Goal: Obtain resource: Download file/media

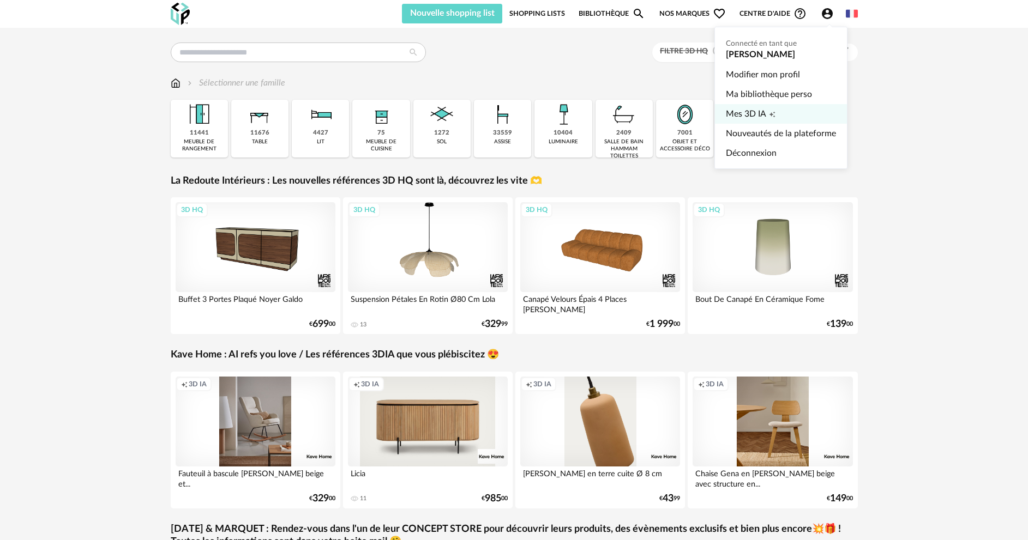
click at [771, 113] on icon "Creation icon" at bounding box center [772, 115] width 6 height 6
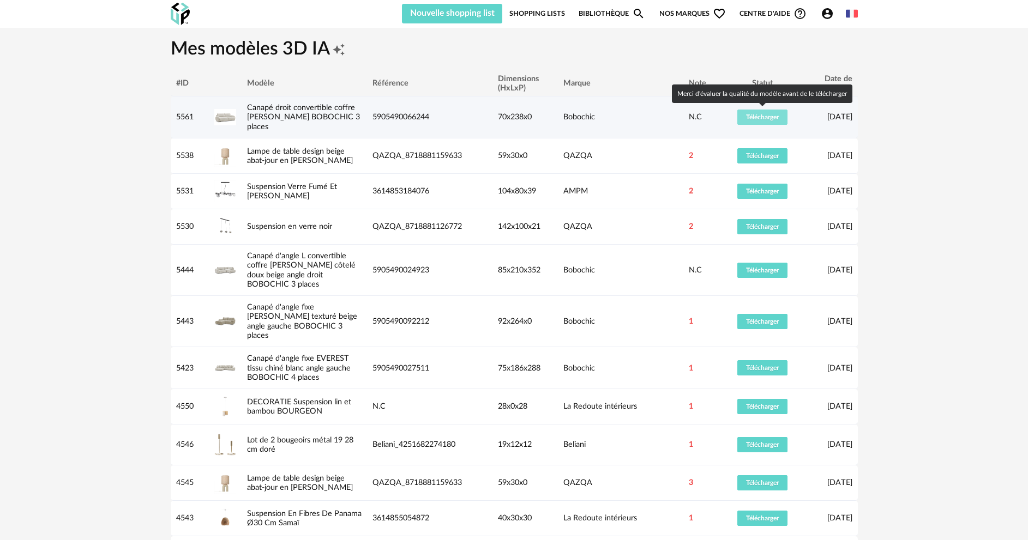
click at [747, 118] on span "Télécharger" at bounding box center [762, 117] width 33 height 7
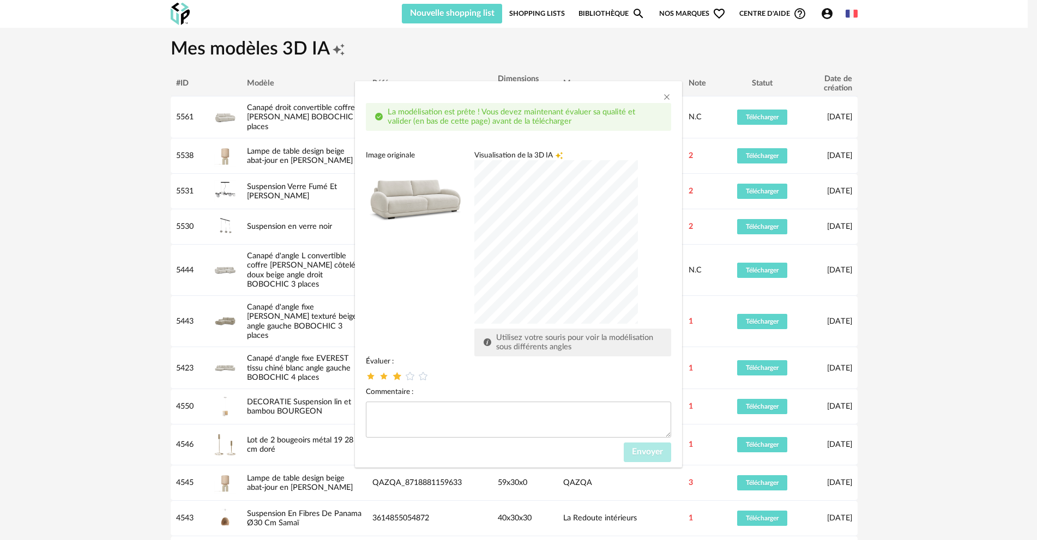
click at [395, 377] on icon "dialog" at bounding box center [396, 375] width 11 height 11
click at [655, 458] on button "Envoyer" at bounding box center [647, 453] width 47 height 20
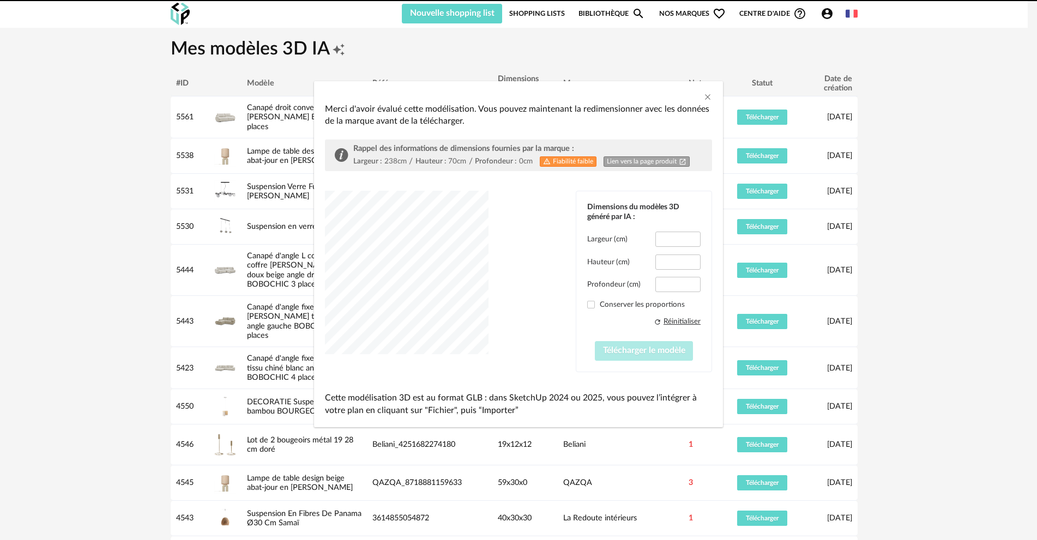
type input "*****"
type input "****"
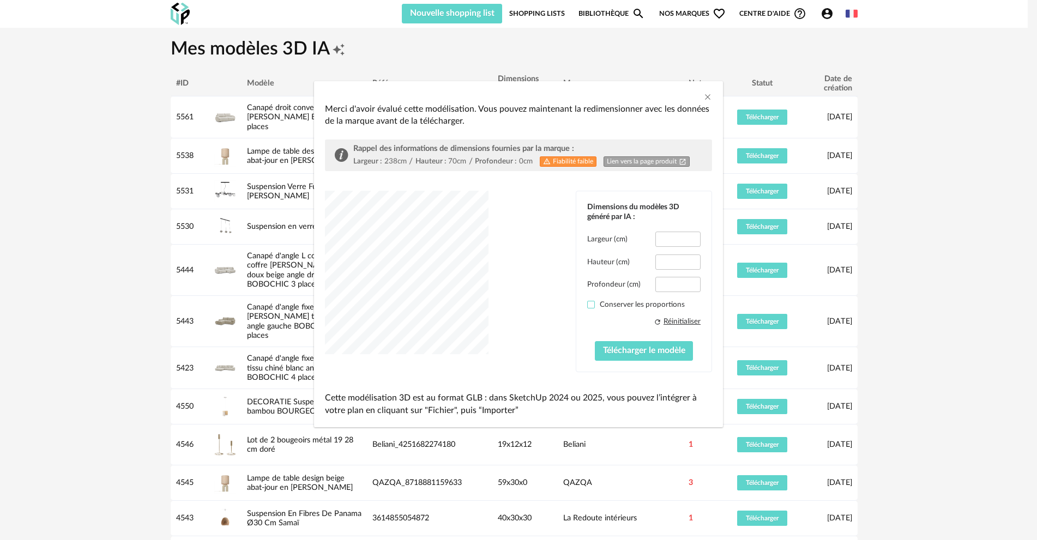
click at [593, 304] on span "dialog" at bounding box center [591, 305] width 8 height 8
click at [641, 352] on span "Télécharger le modèle" at bounding box center [644, 350] width 82 height 9
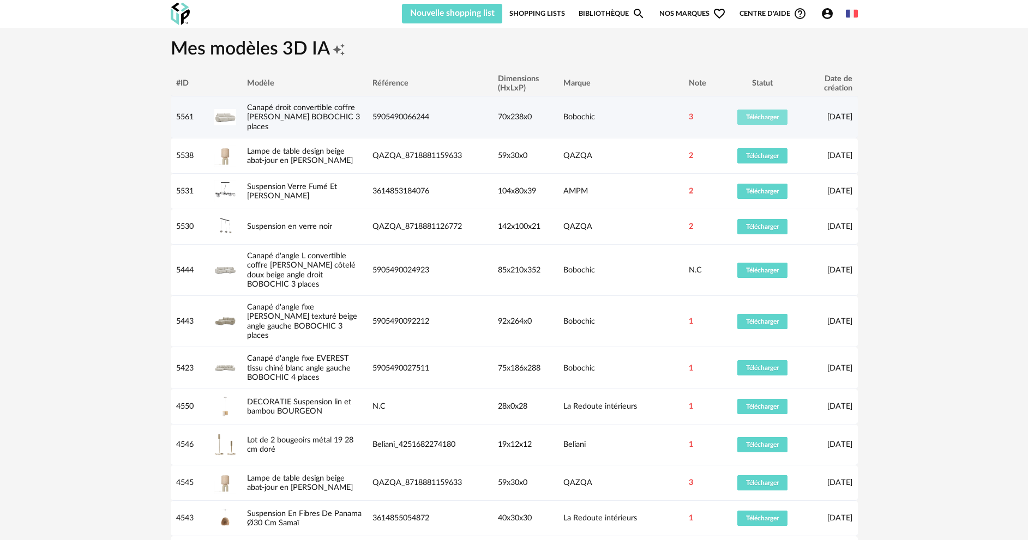
click at [775, 119] on span "Télécharger" at bounding box center [762, 117] width 33 height 7
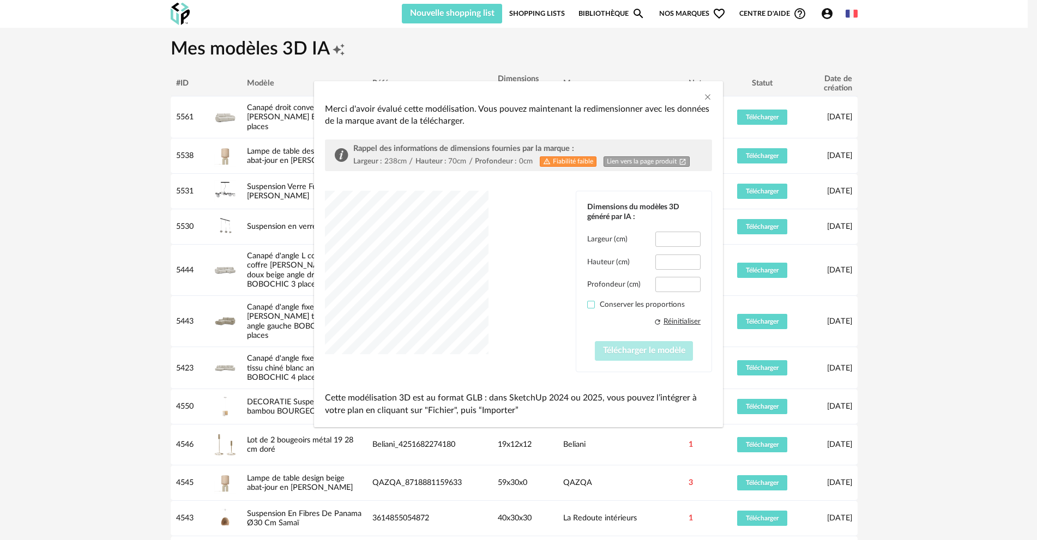
click at [590, 302] on span "dialog" at bounding box center [591, 305] width 8 height 8
type input "*****"
click at [617, 350] on span "Télécharger le modèle" at bounding box center [644, 350] width 82 height 9
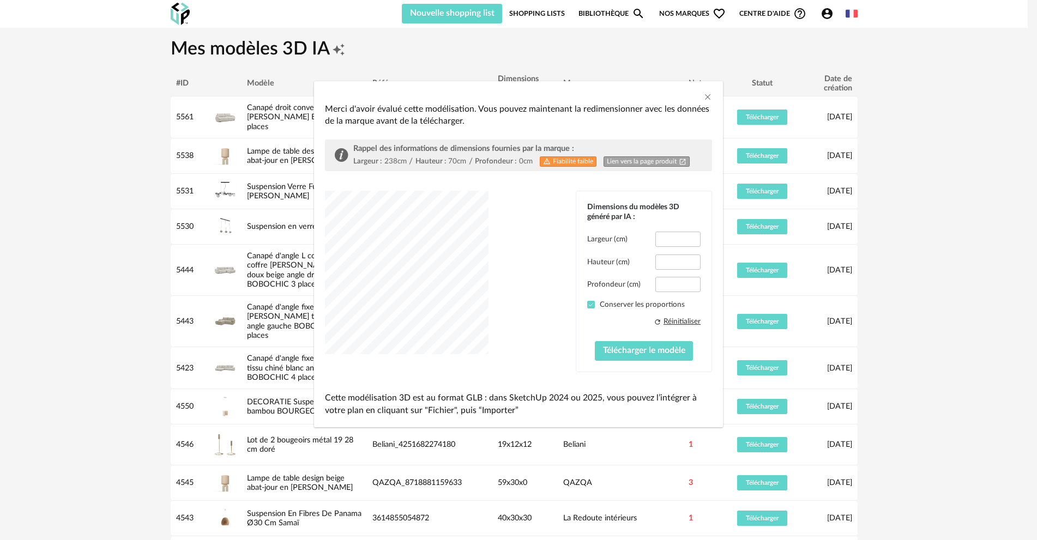
type input "*****"
type input "****"
click at [659, 357] on button "Télécharger le modèle" at bounding box center [644, 351] width 99 height 20
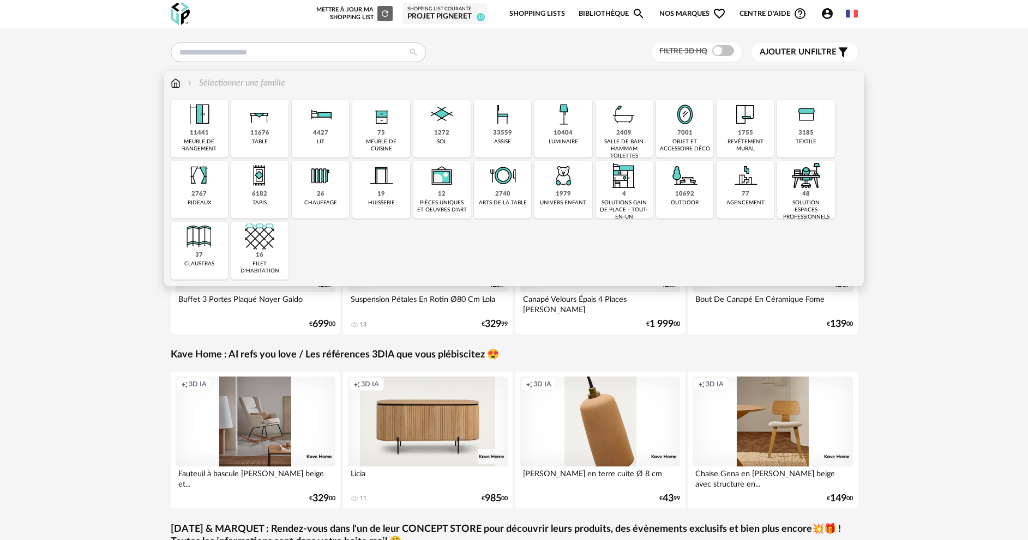
click at [678, 122] on img at bounding box center [684, 114] width 29 height 29
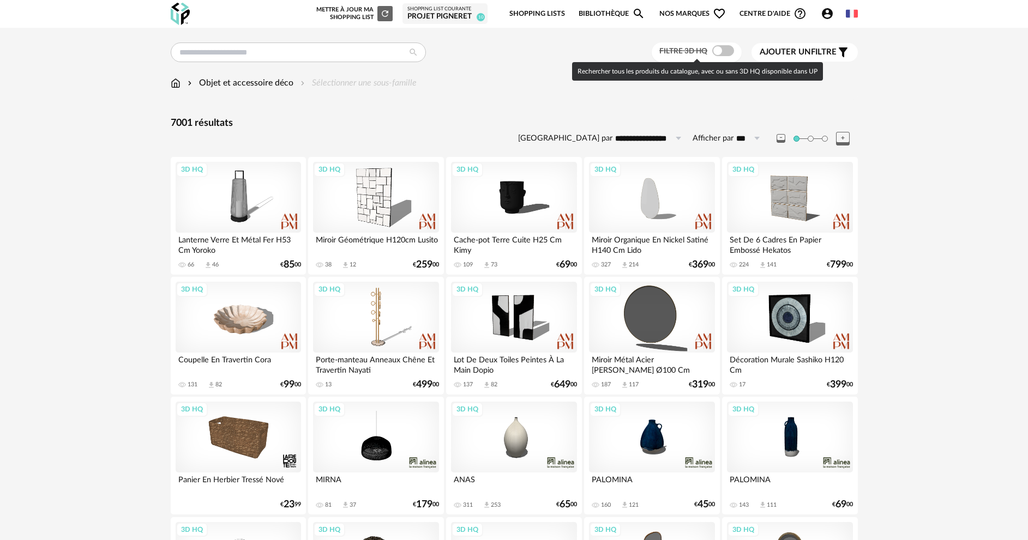
click at [716, 50] on span at bounding box center [723, 50] width 22 height 11
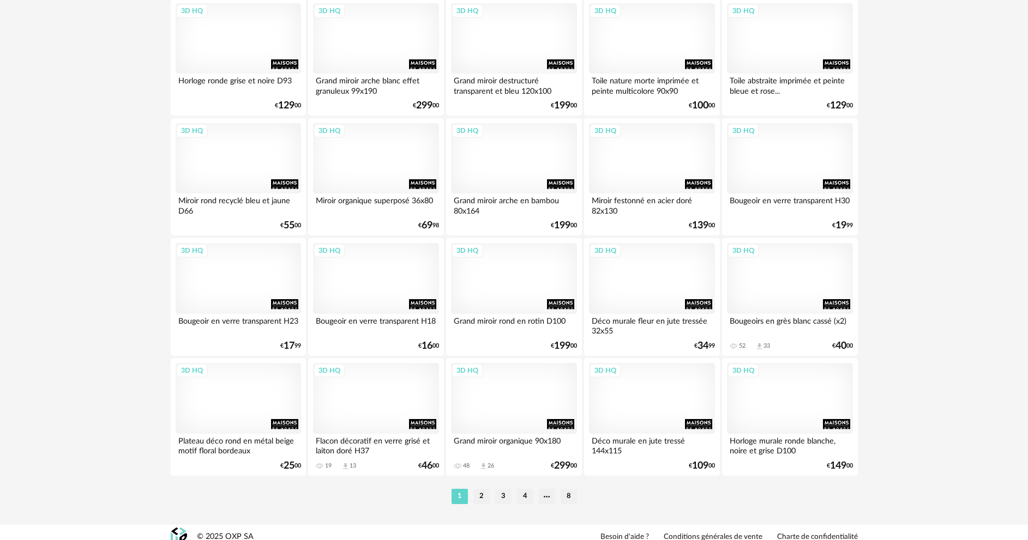
scroll to position [2088, 0]
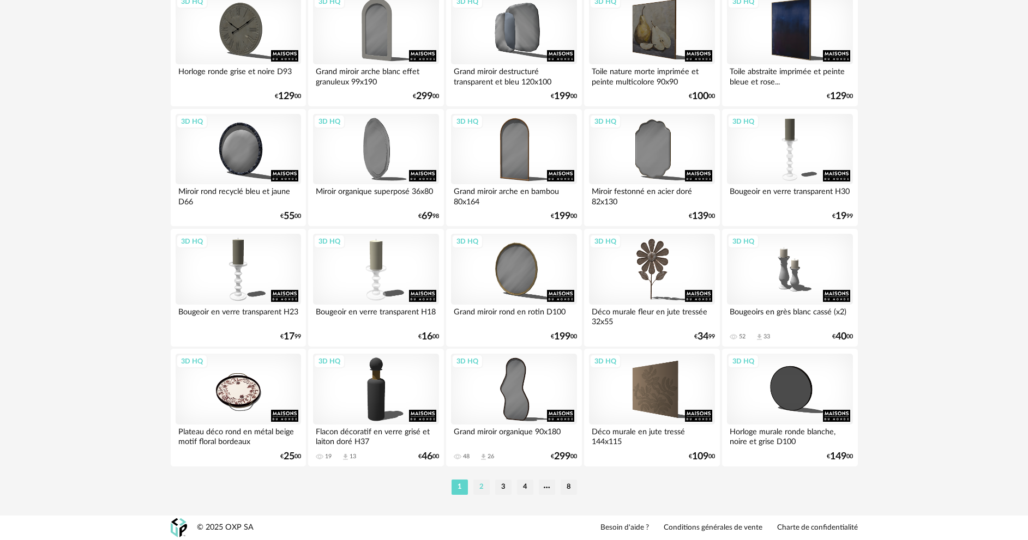
click at [483, 489] on li "2" at bounding box center [481, 487] width 16 height 15
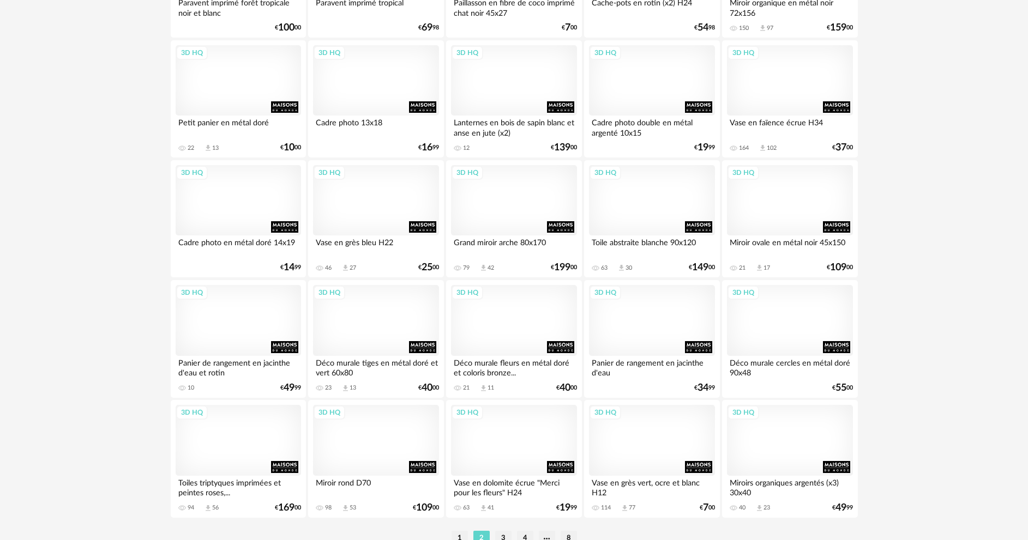
scroll to position [2088, 0]
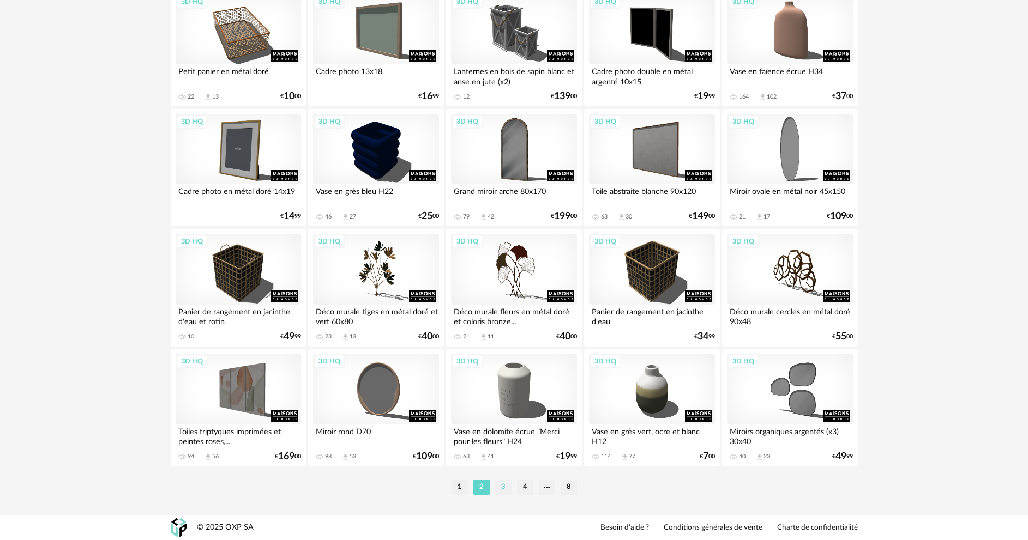
click at [503, 487] on li "3" at bounding box center [503, 487] width 16 height 15
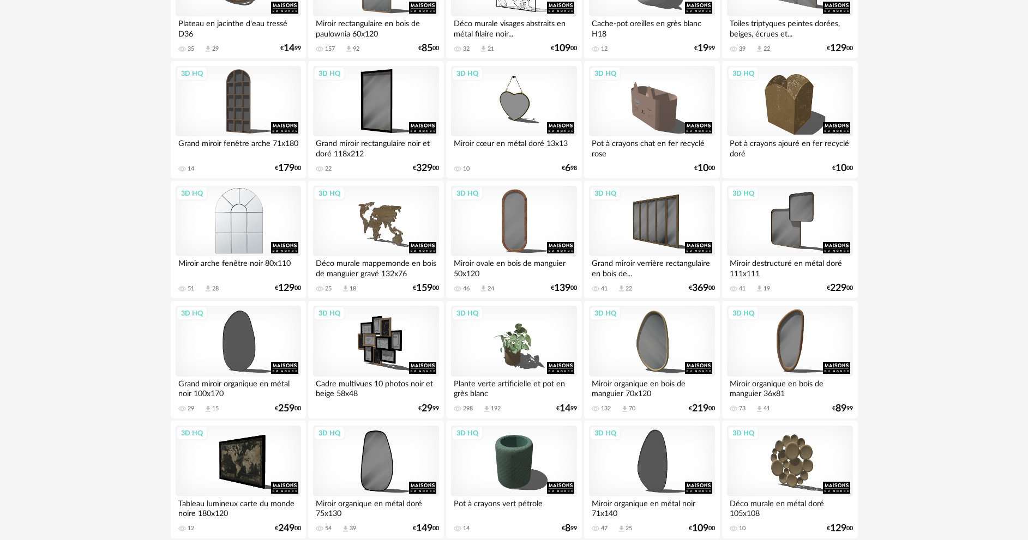
scroll to position [2072, 0]
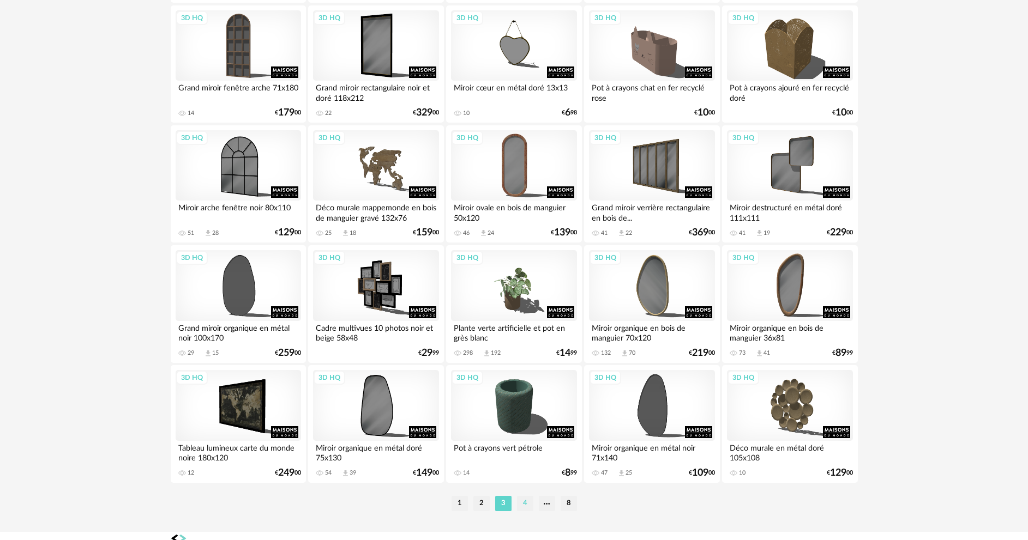
click at [528, 499] on li "4" at bounding box center [525, 503] width 16 height 15
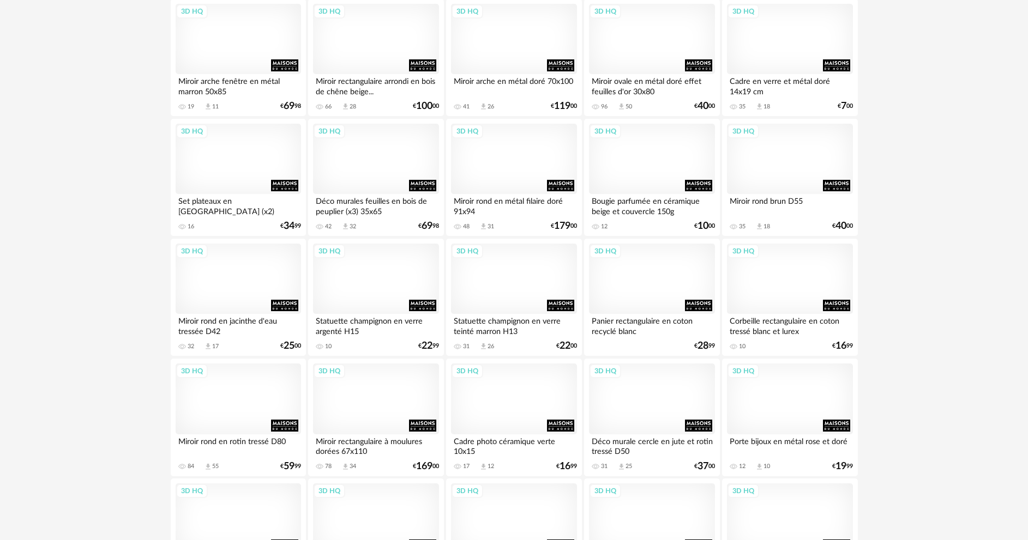
scroll to position [1963, 0]
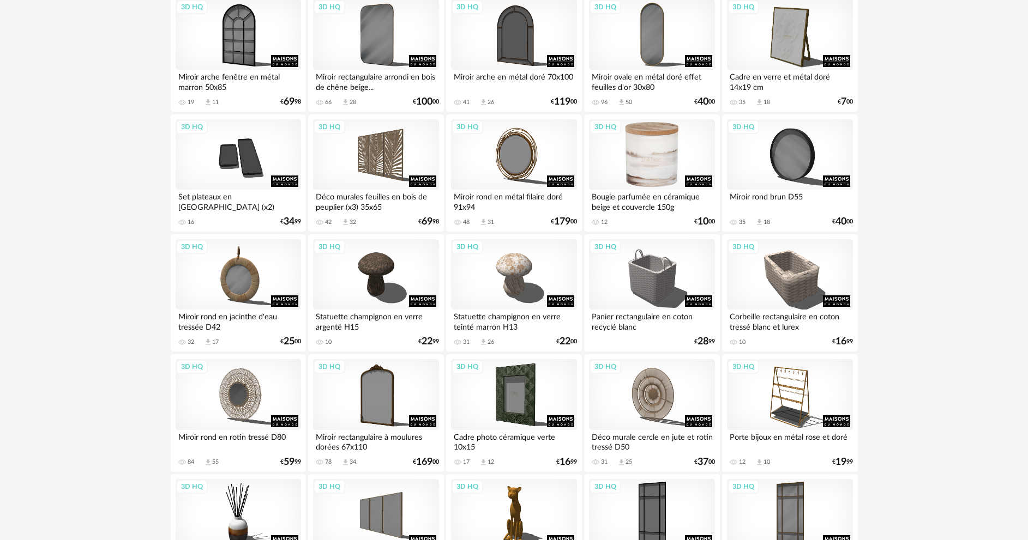
click at [658, 167] on div "3D HQ" at bounding box center [651, 154] width 125 height 71
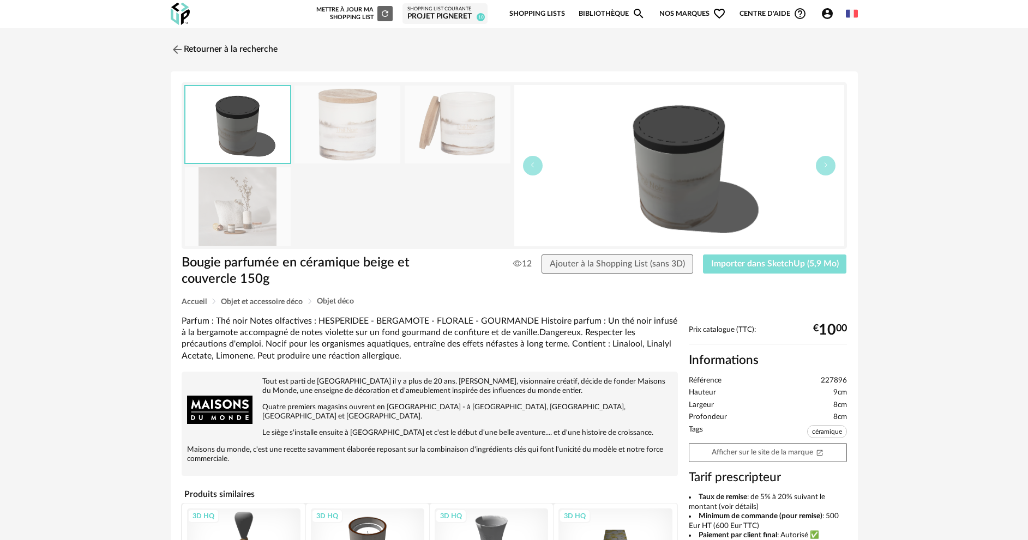
click at [781, 270] on button "Importer dans SketchUp (5,9 Mo)" at bounding box center [775, 265] width 144 height 20
click at [177, 46] on img at bounding box center [176, 49] width 16 height 16
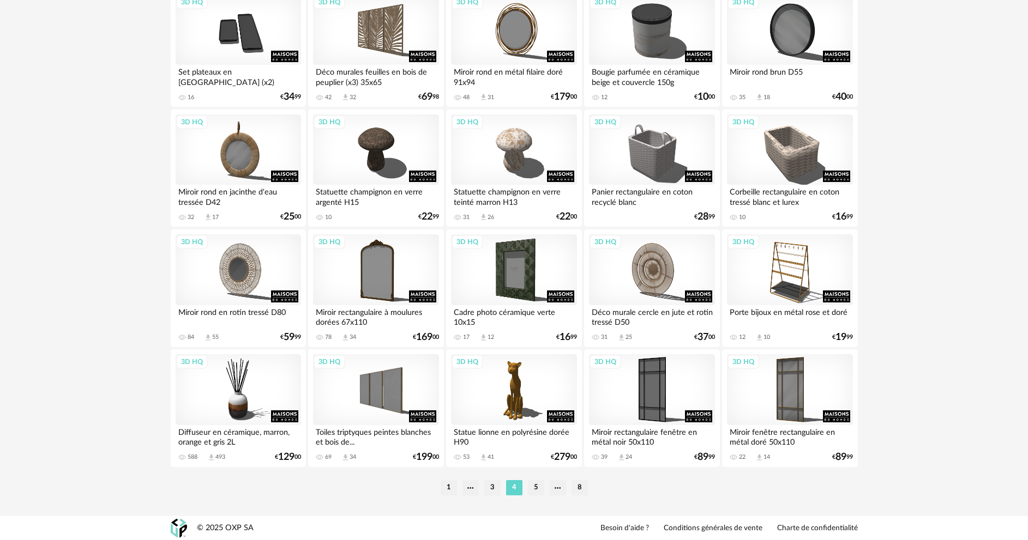
scroll to position [2088, 0]
click at [535, 492] on li "5" at bounding box center [536, 487] width 16 height 15
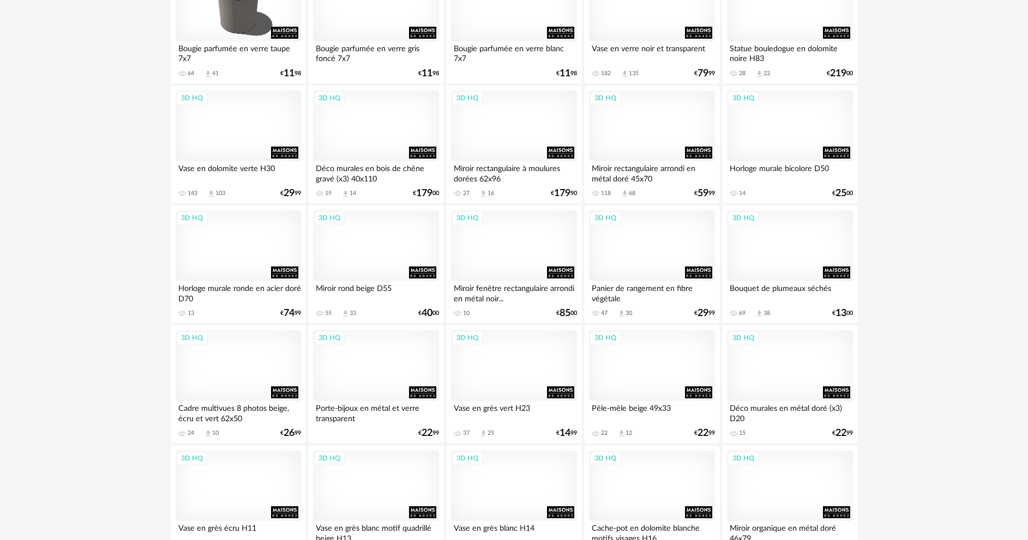
scroll to position [1309, 0]
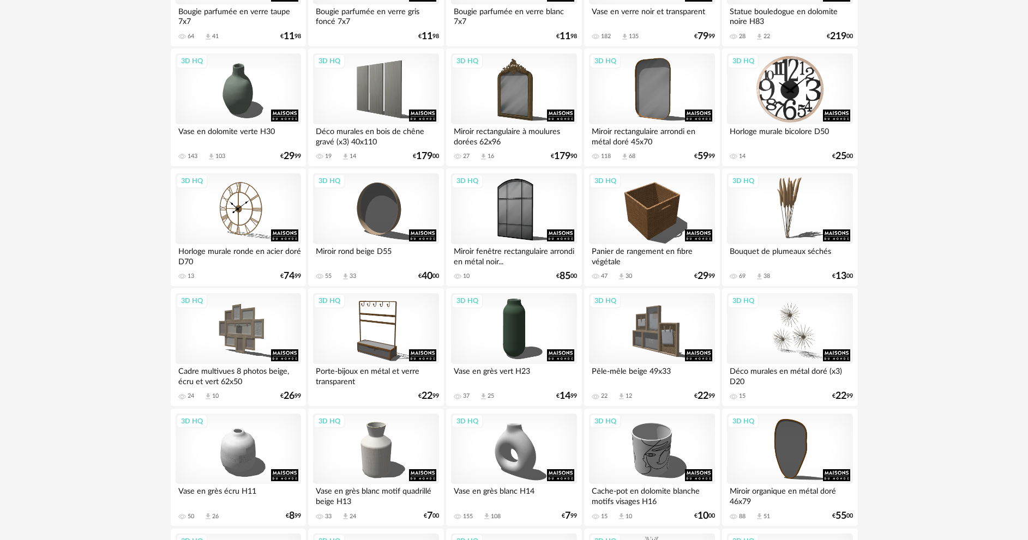
click at [795, 102] on div "3D HQ" at bounding box center [789, 88] width 125 height 71
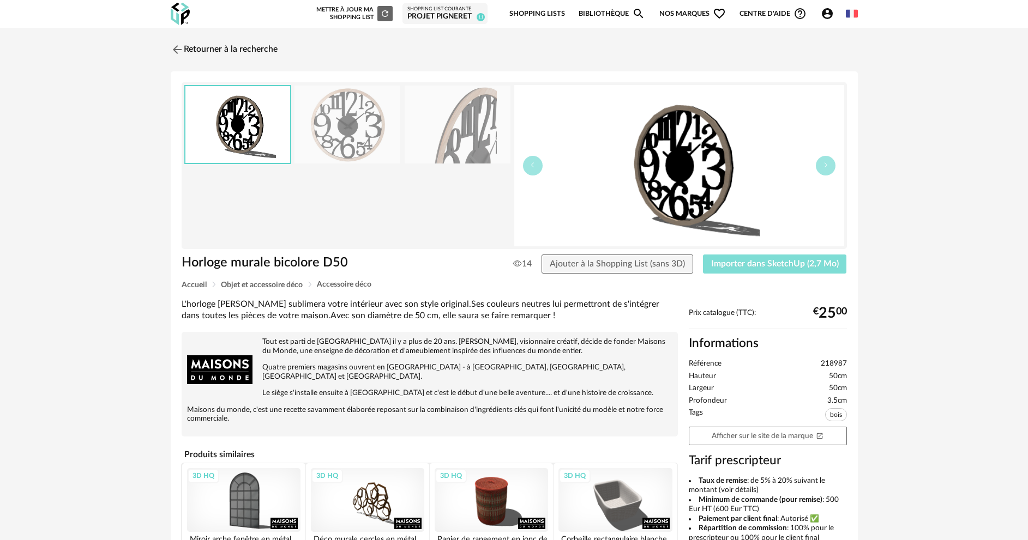
click at [746, 260] on span "Importer dans SketchUp (2,7 Mo)" at bounding box center [775, 264] width 128 height 9
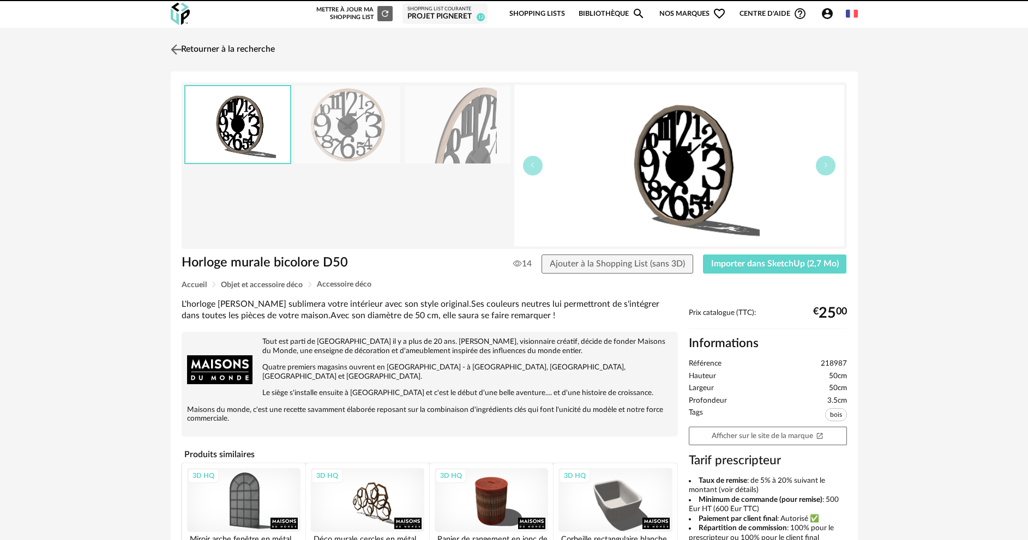
click at [171, 50] on img at bounding box center [176, 49] width 16 height 16
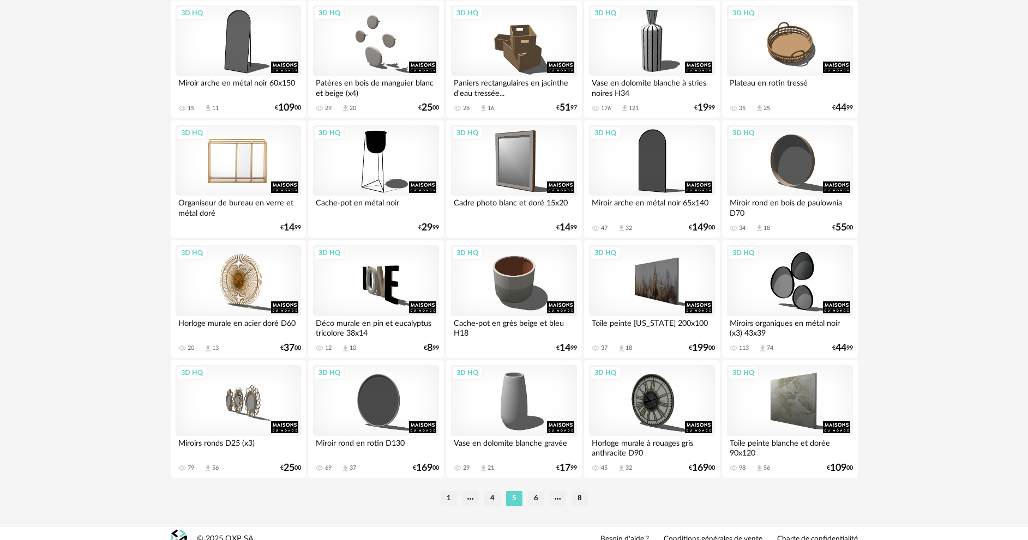
scroll to position [2088, 0]
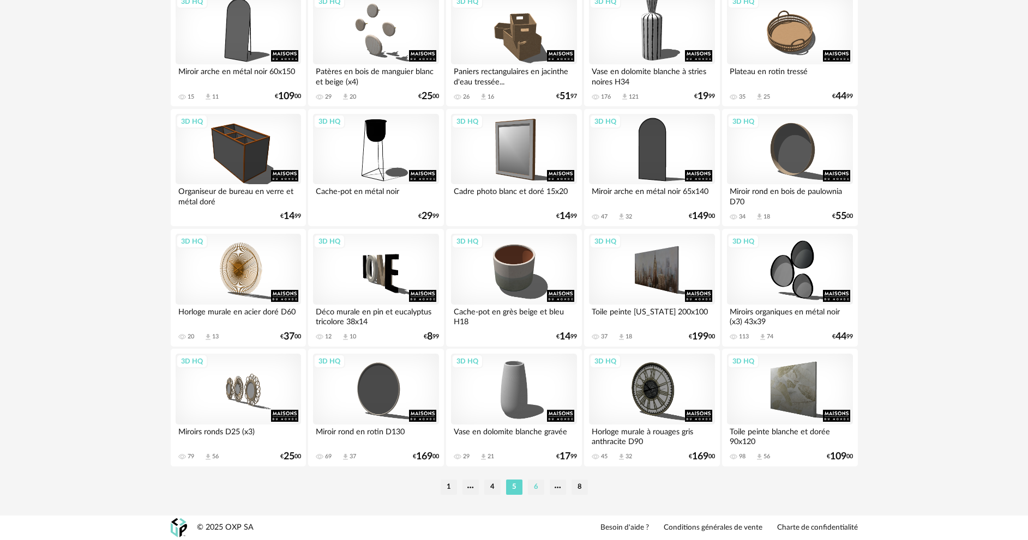
click at [530, 490] on li "6" at bounding box center [536, 487] width 16 height 15
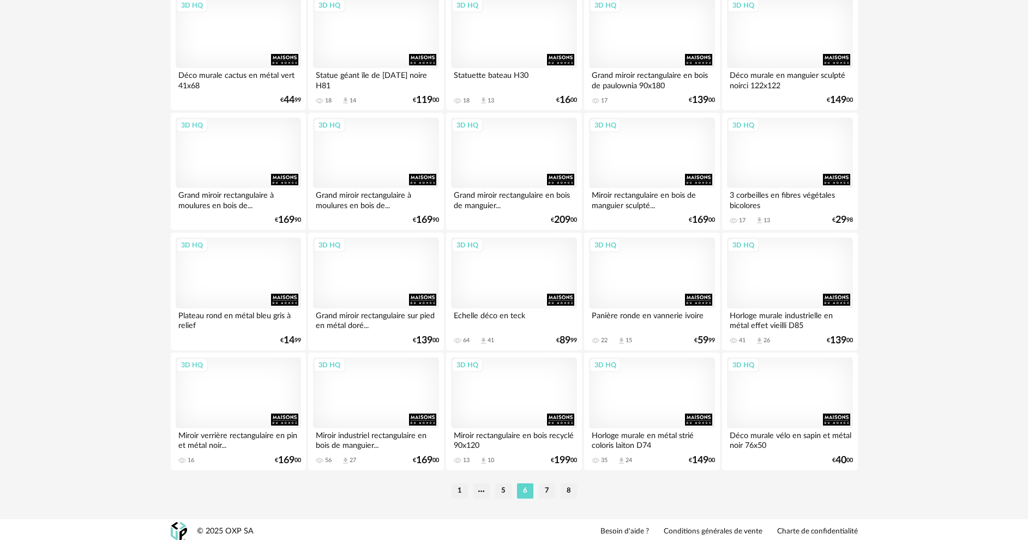
scroll to position [2088, 0]
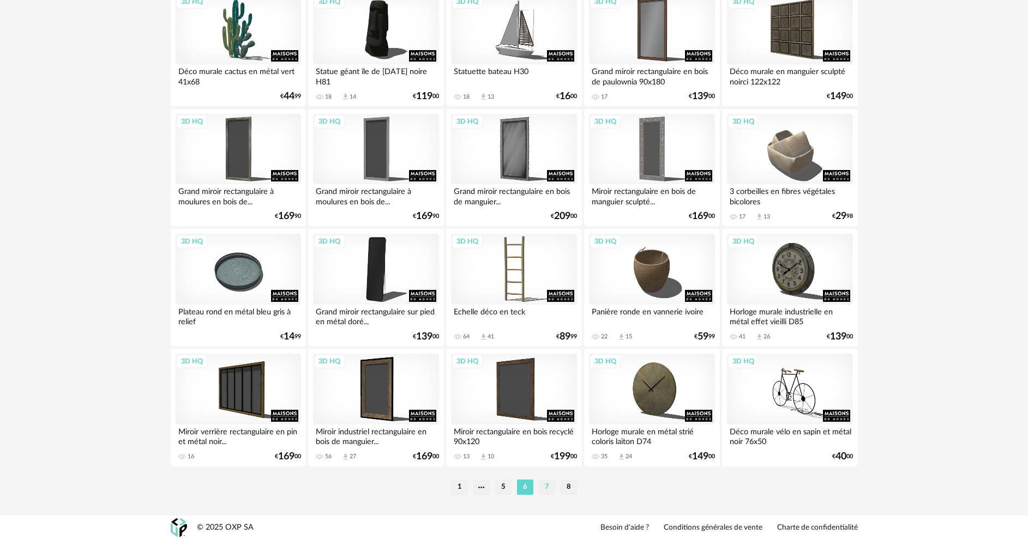
click at [544, 490] on li "7" at bounding box center [547, 487] width 16 height 15
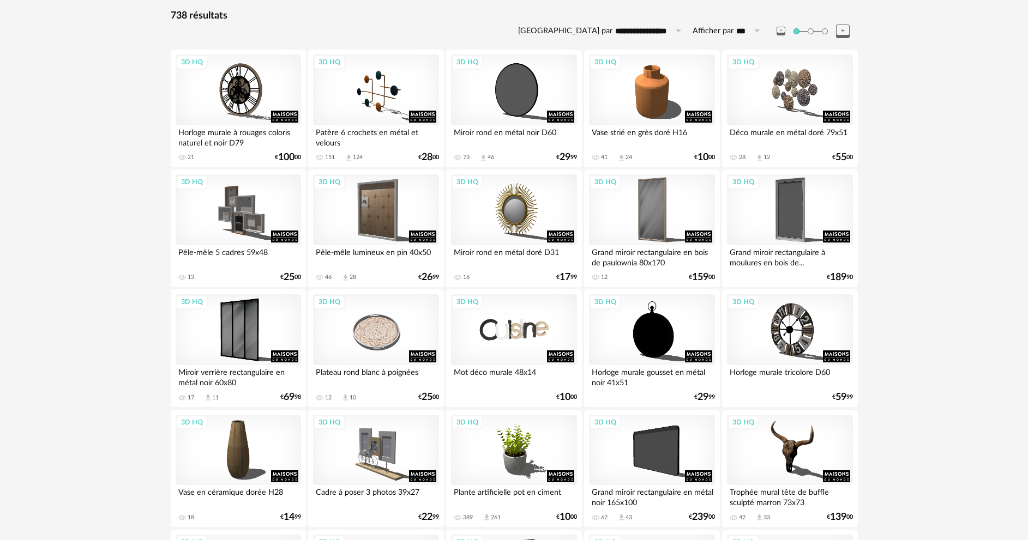
scroll to position [109, 0]
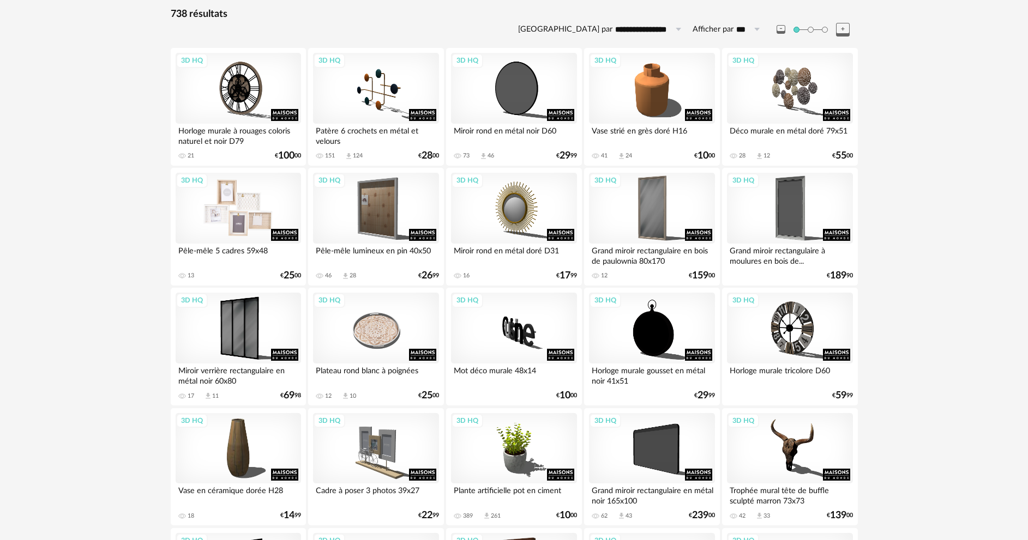
click at [227, 219] on div "3D HQ" at bounding box center [238, 208] width 125 height 71
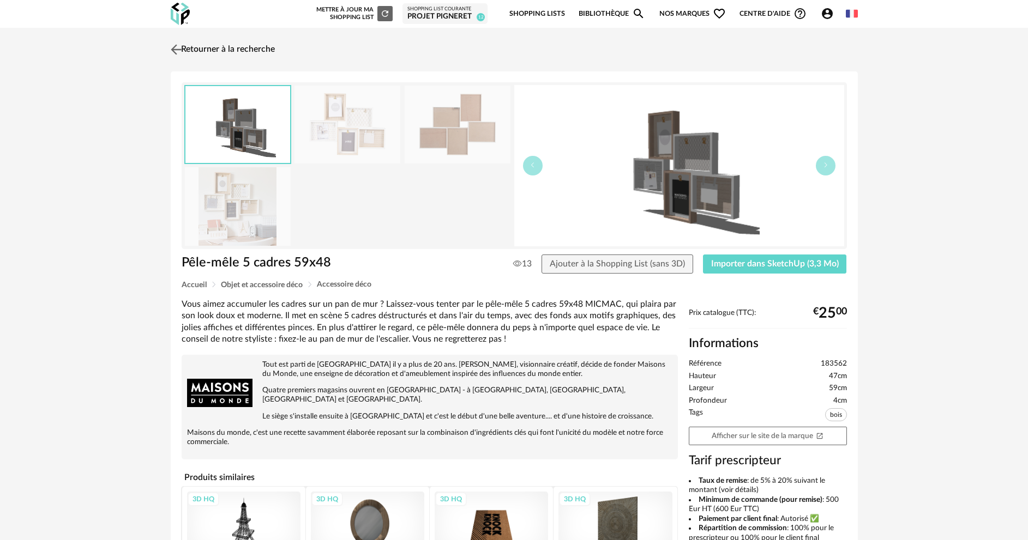
click at [179, 53] on img at bounding box center [176, 49] width 16 height 16
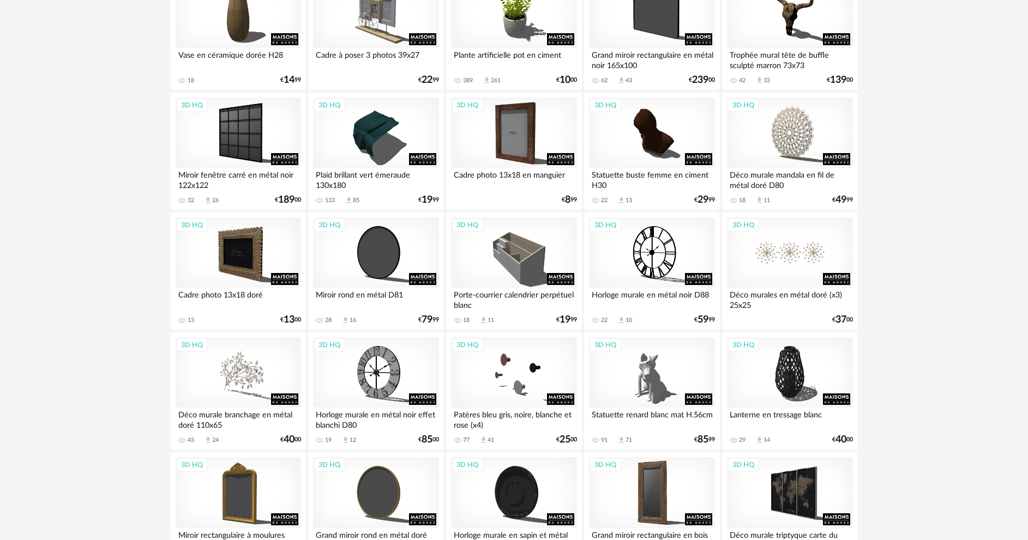
scroll to position [545, 0]
click at [510, 260] on div "3D HQ" at bounding box center [513, 252] width 125 height 71
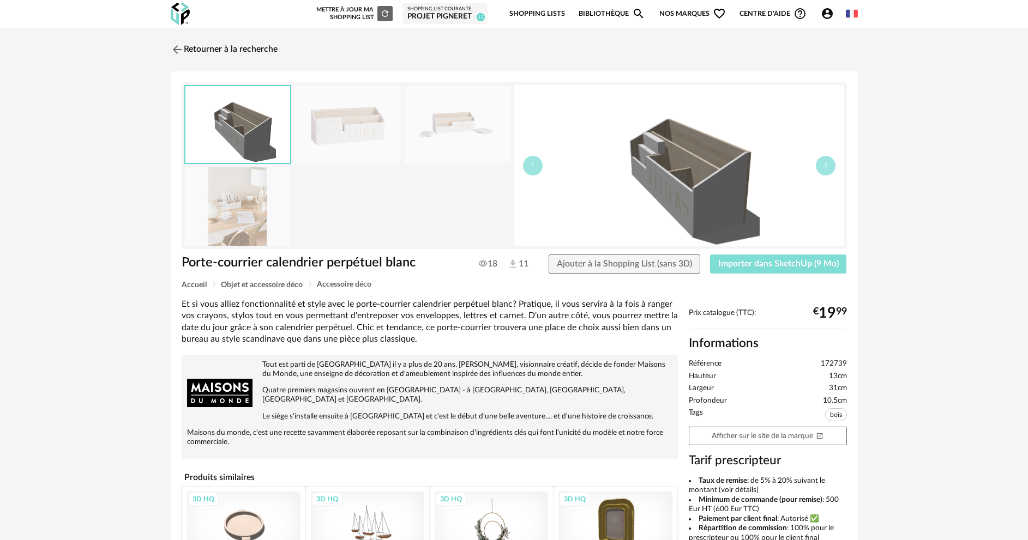
click at [846, 257] on button "Importer dans SketchUp (9 Mo)" at bounding box center [778, 265] width 137 height 20
click at [176, 46] on img at bounding box center [176, 49] width 16 height 16
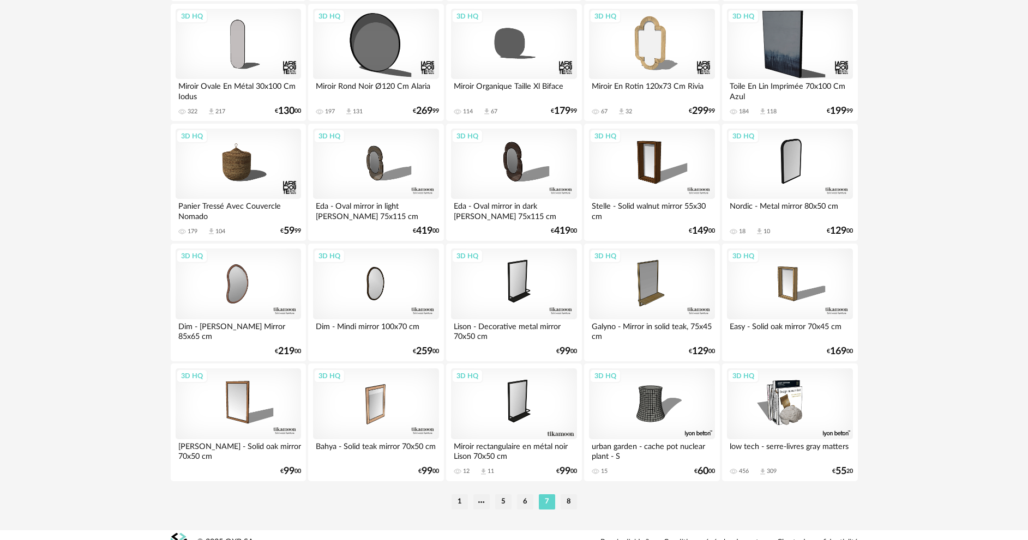
scroll to position [2088, 0]
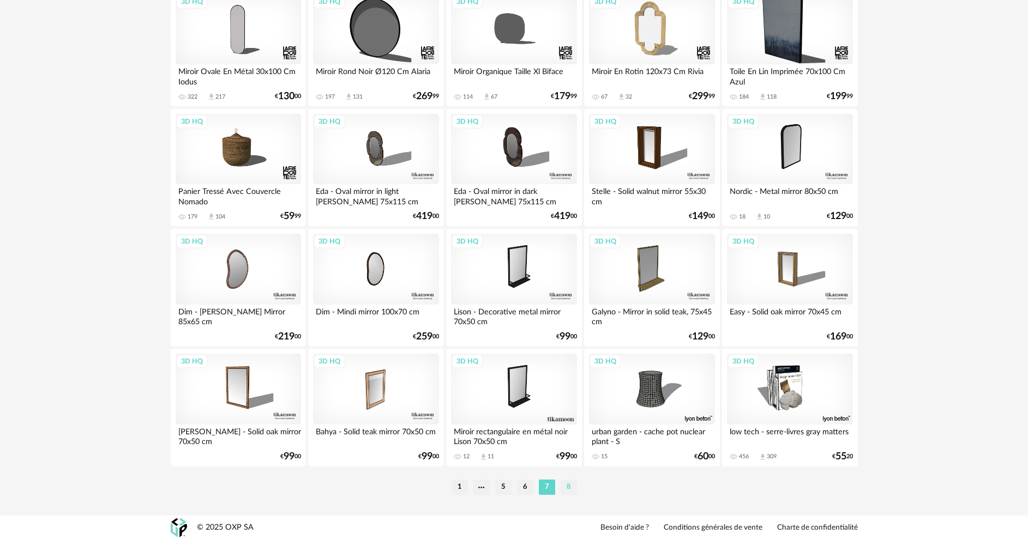
click at [568, 491] on li "8" at bounding box center [569, 487] width 16 height 15
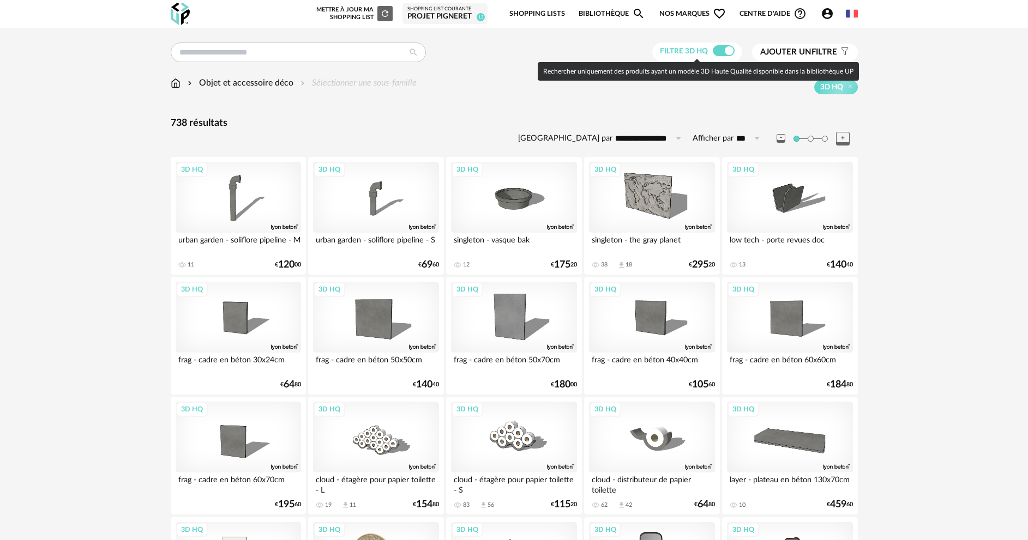
click at [719, 54] on span at bounding box center [724, 50] width 22 height 11
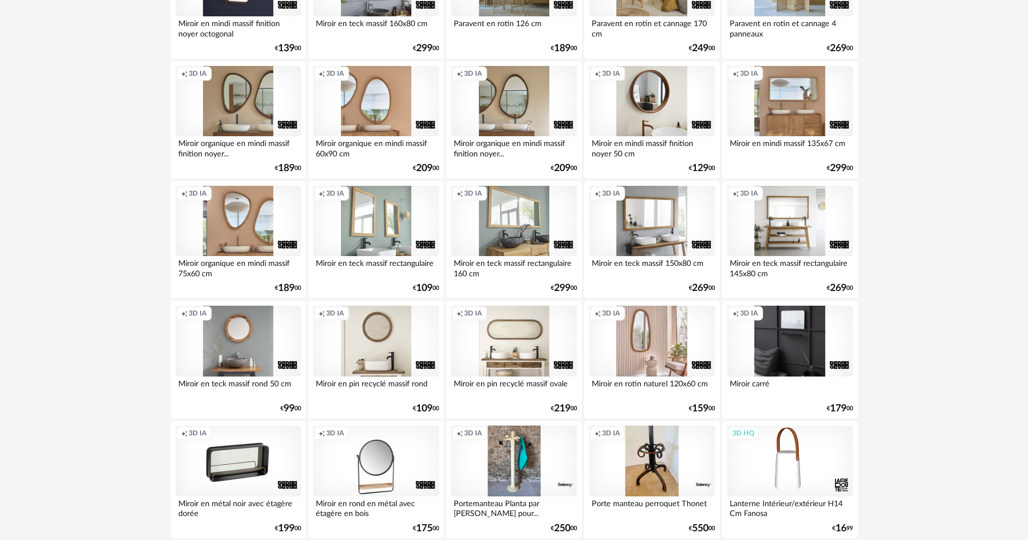
scroll to position [2088, 0]
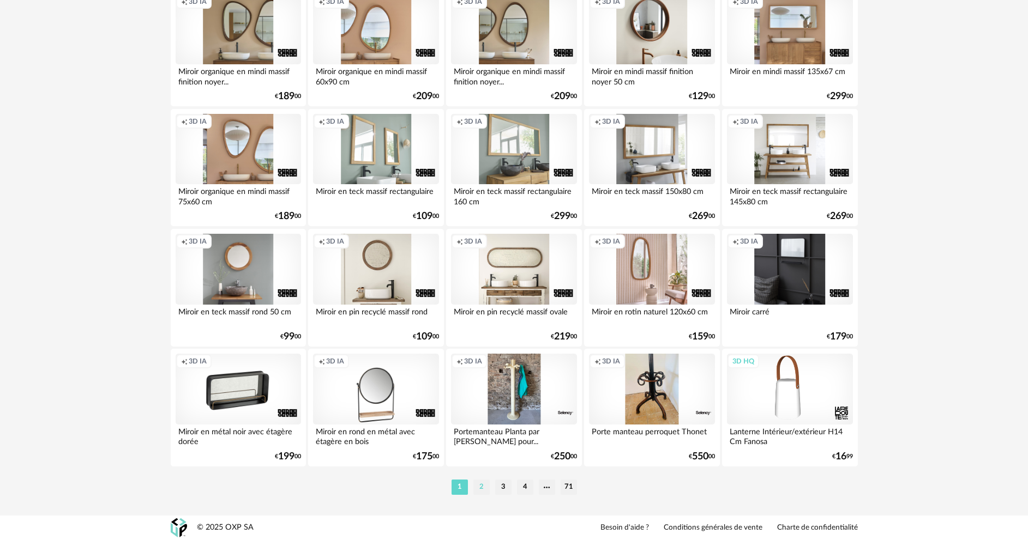
click at [475, 480] on li "2" at bounding box center [481, 487] width 16 height 15
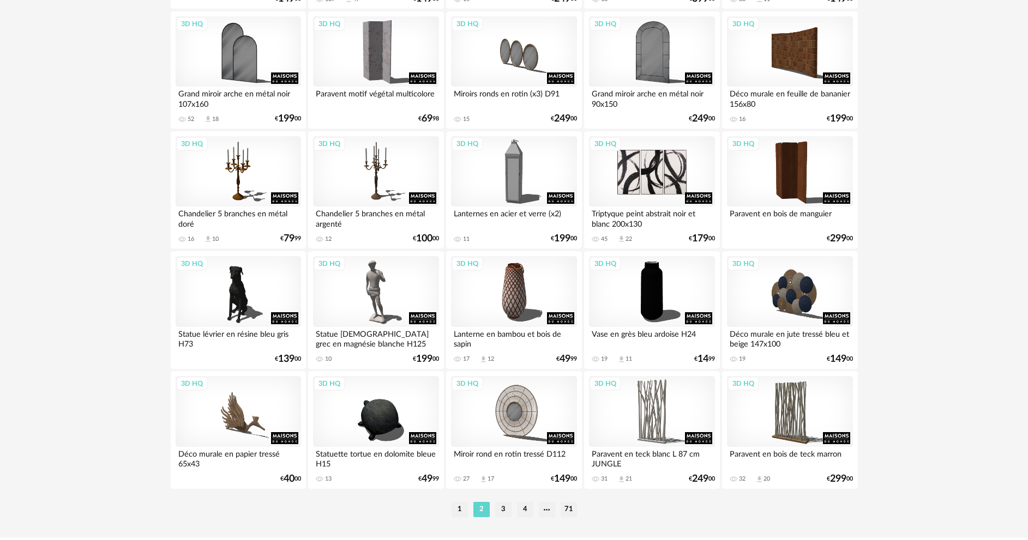
scroll to position [2088, 0]
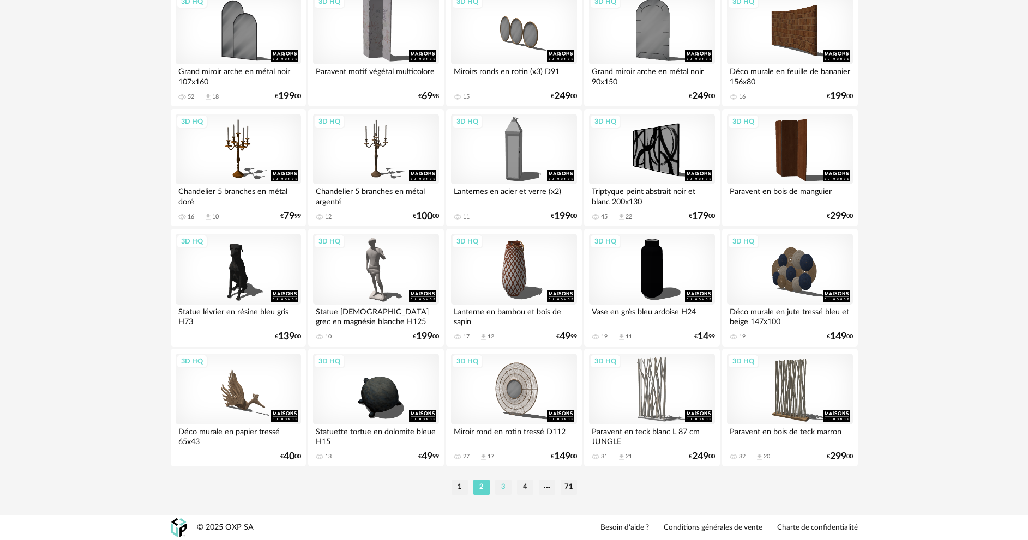
click at [506, 481] on li "3" at bounding box center [503, 487] width 16 height 15
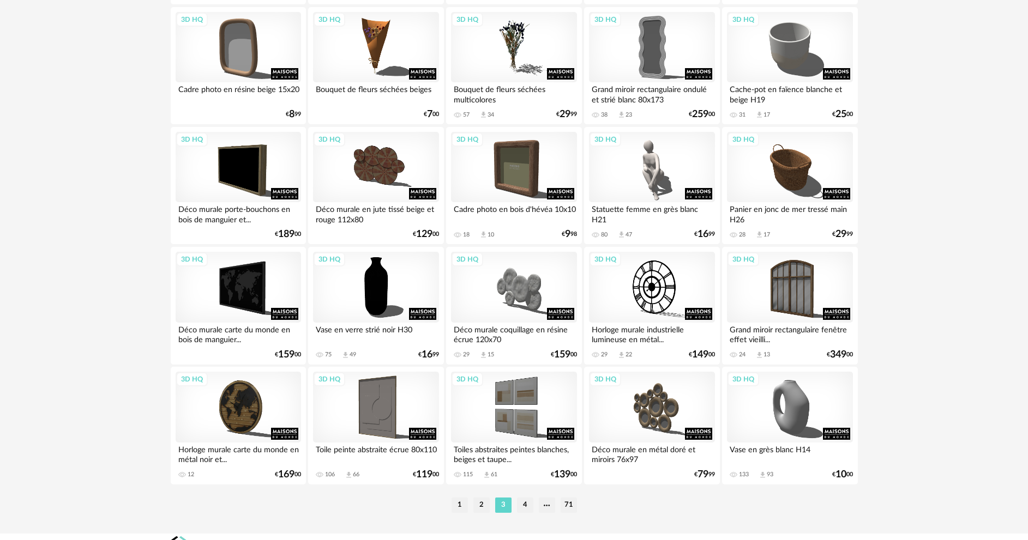
scroll to position [2072, 0]
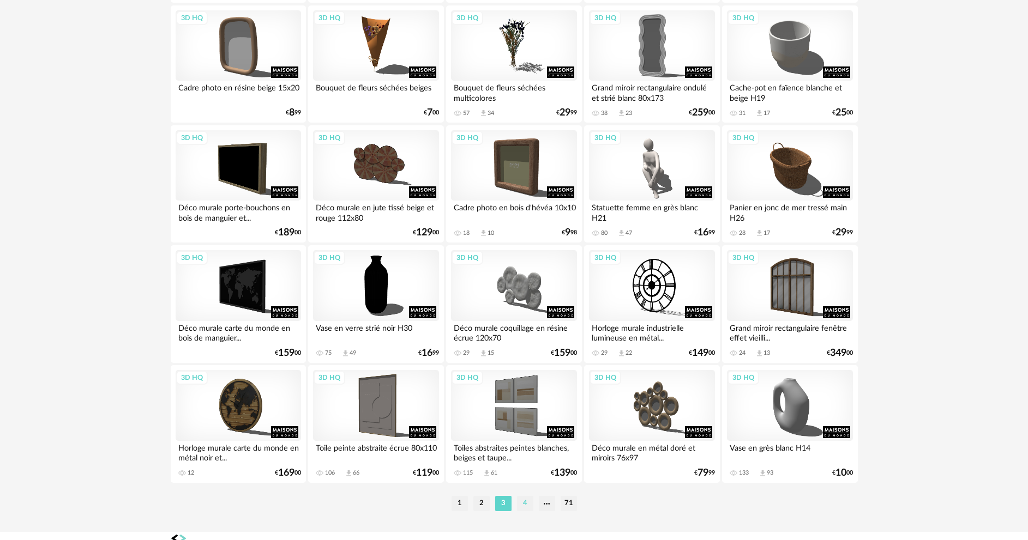
click at [529, 500] on li "4" at bounding box center [525, 503] width 16 height 15
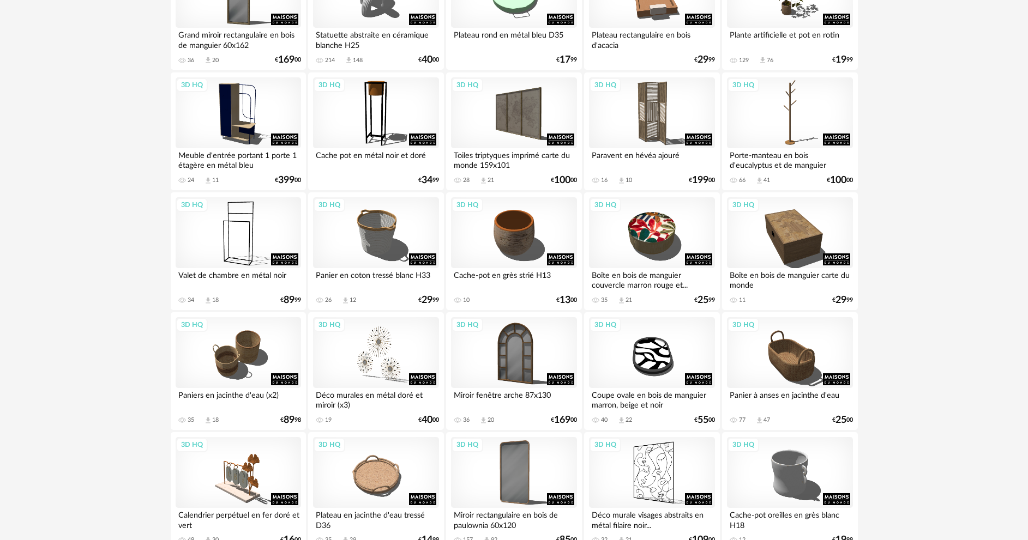
scroll to position [927, 0]
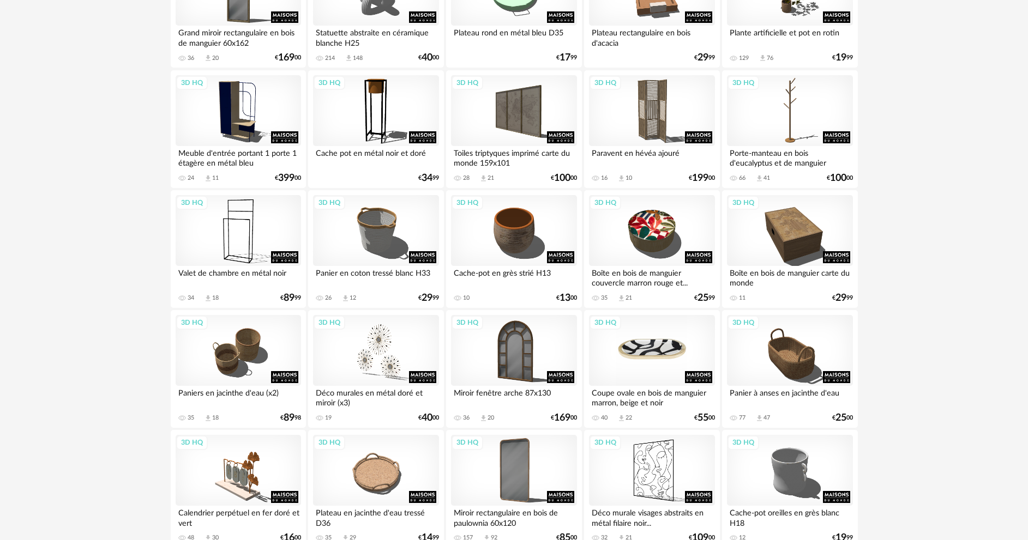
click at [674, 356] on div "3D HQ" at bounding box center [651, 350] width 125 height 71
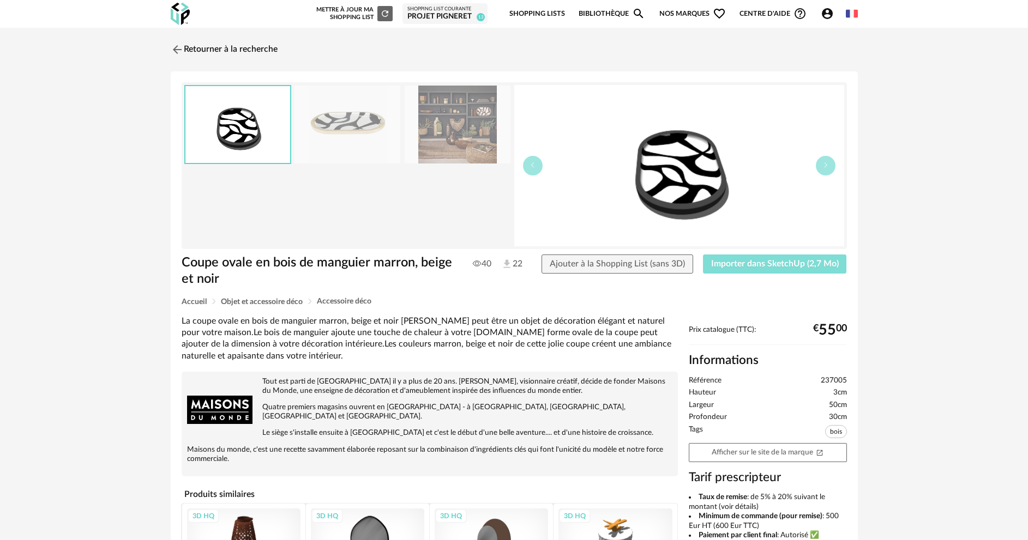
click at [804, 266] on span "Importer dans SketchUp (2,7 Mo)" at bounding box center [775, 264] width 128 height 9
click at [175, 48] on img at bounding box center [176, 49] width 16 height 16
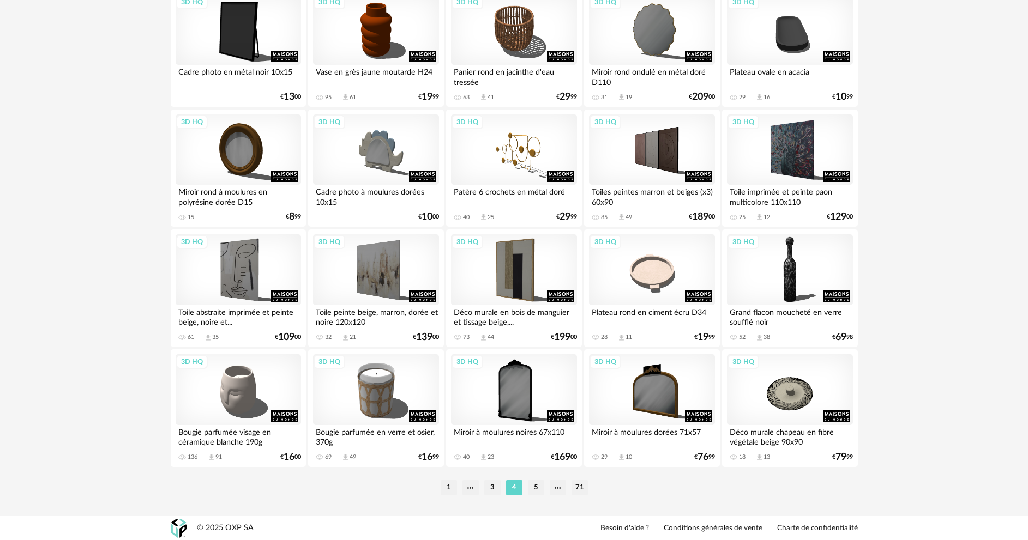
scroll to position [2088, 0]
click at [538, 493] on li "5" at bounding box center [536, 487] width 16 height 15
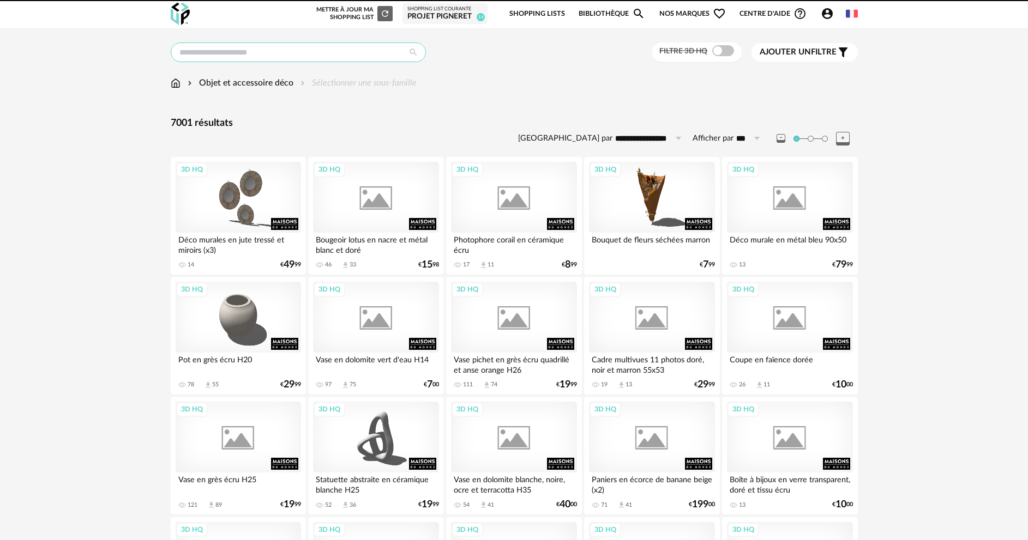
click at [234, 55] on input "text" at bounding box center [298, 53] width 255 height 20
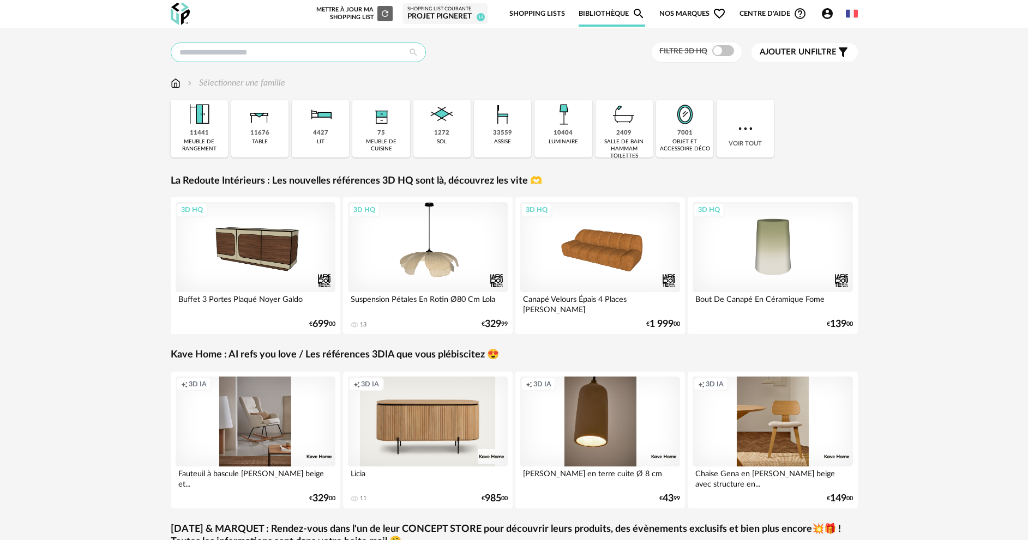
click at [237, 57] on input "text" at bounding box center [298, 53] width 255 height 20
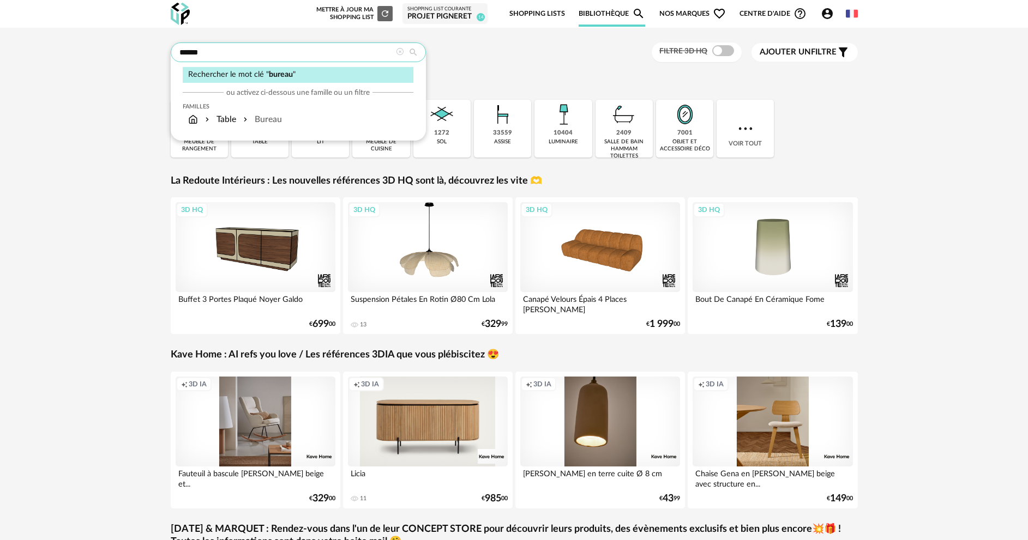
type input "******"
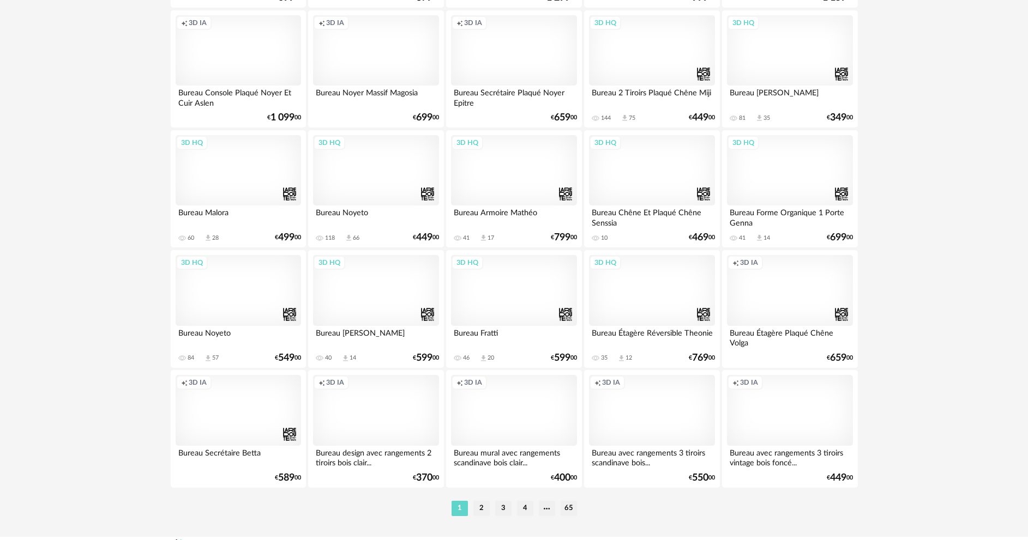
scroll to position [2088, 0]
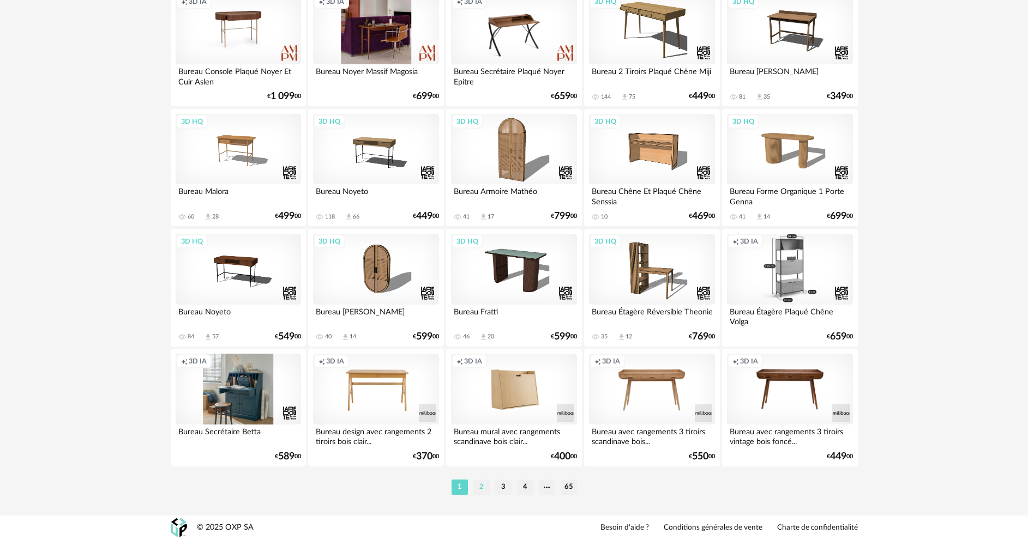
click at [485, 489] on li "2" at bounding box center [481, 487] width 16 height 15
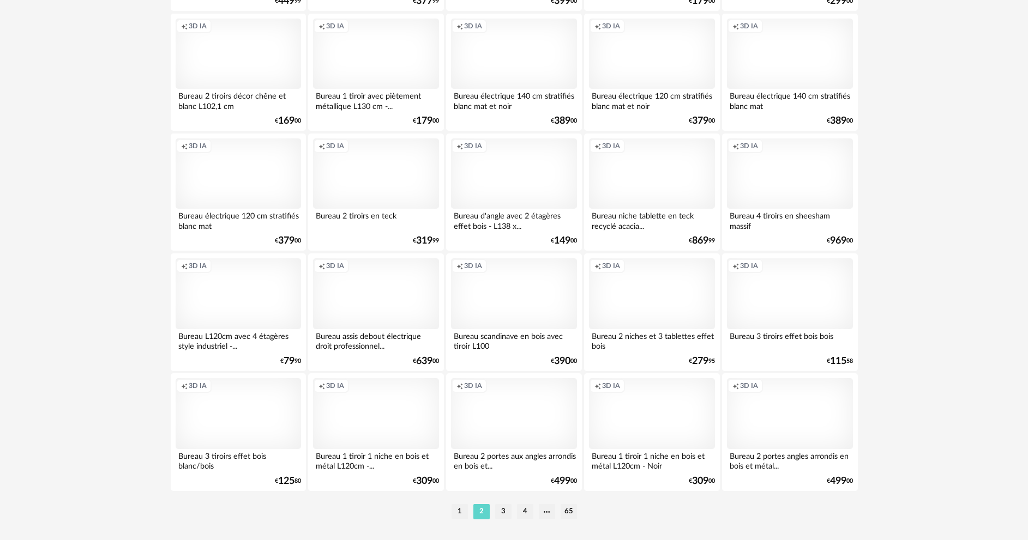
scroll to position [2072, 0]
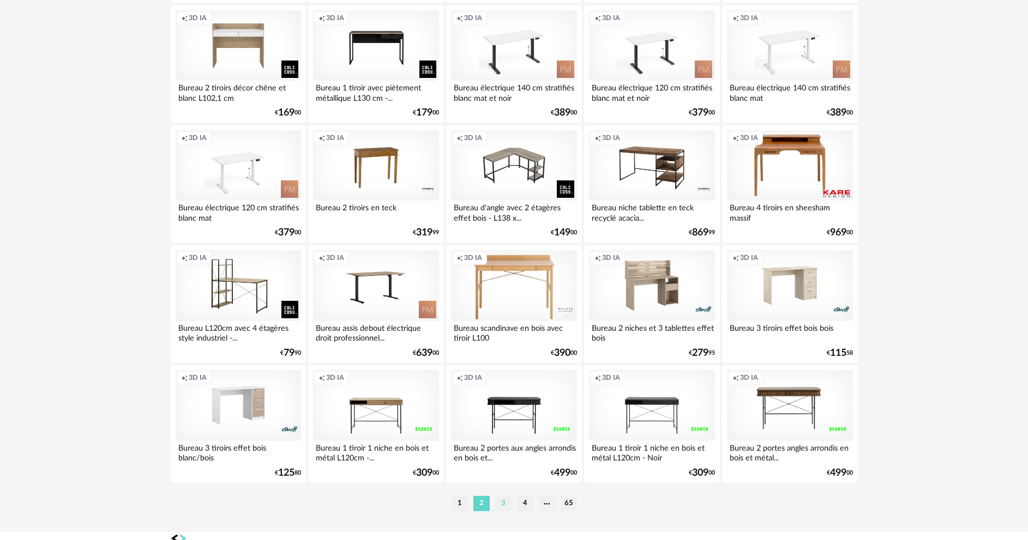
click at [507, 503] on li "3" at bounding box center [503, 503] width 16 height 15
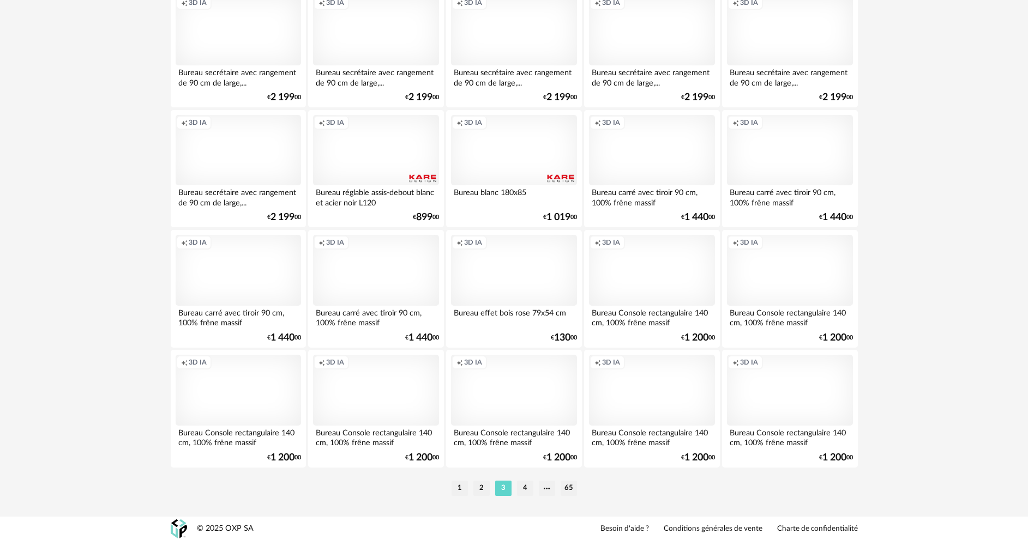
scroll to position [2088, 0]
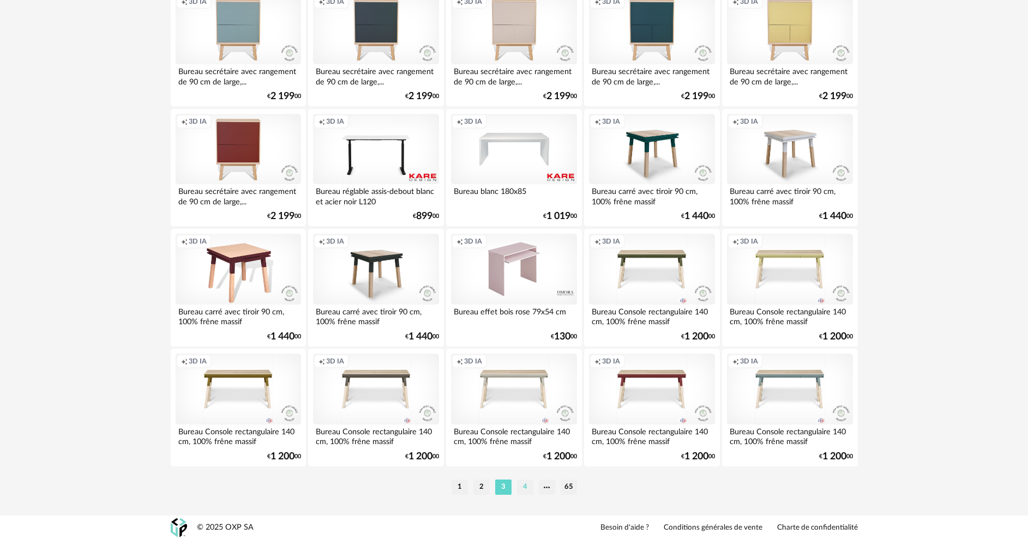
click at [527, 487] on li "4" at bounding box center [525, 487] width 16 height 15
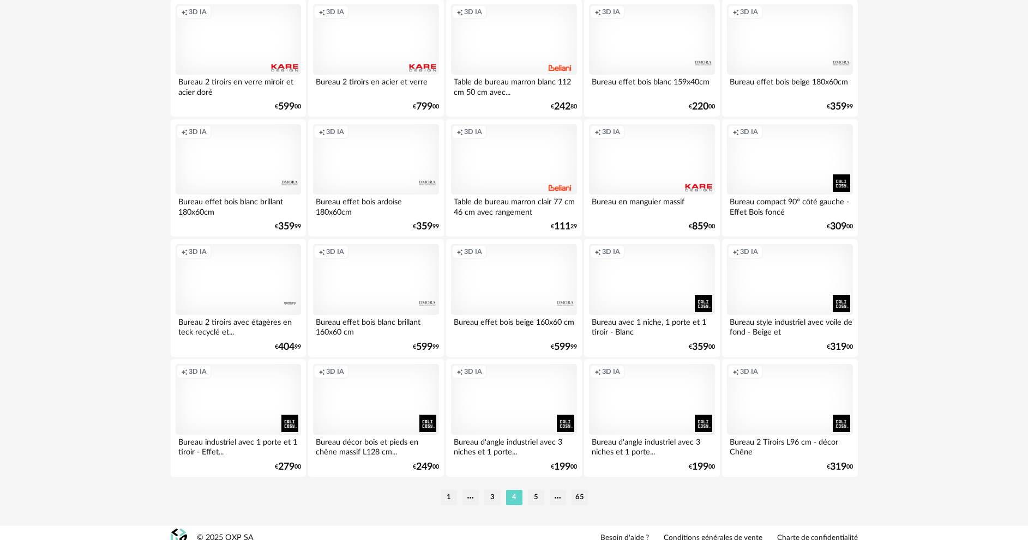
scroll to position [2088, 0]
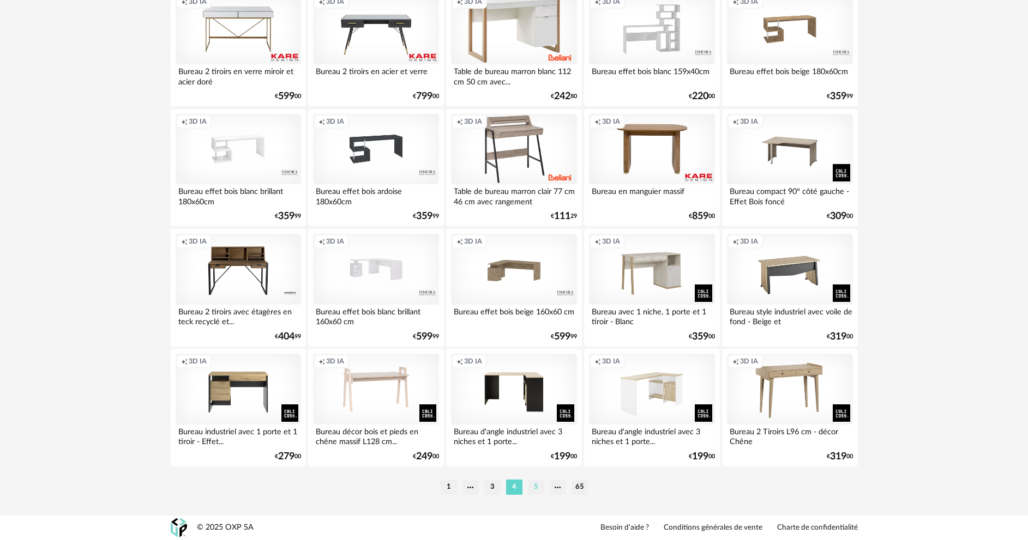
click at [540, 489] on li "5" at bounding box center [536, 487] width 16 height 15
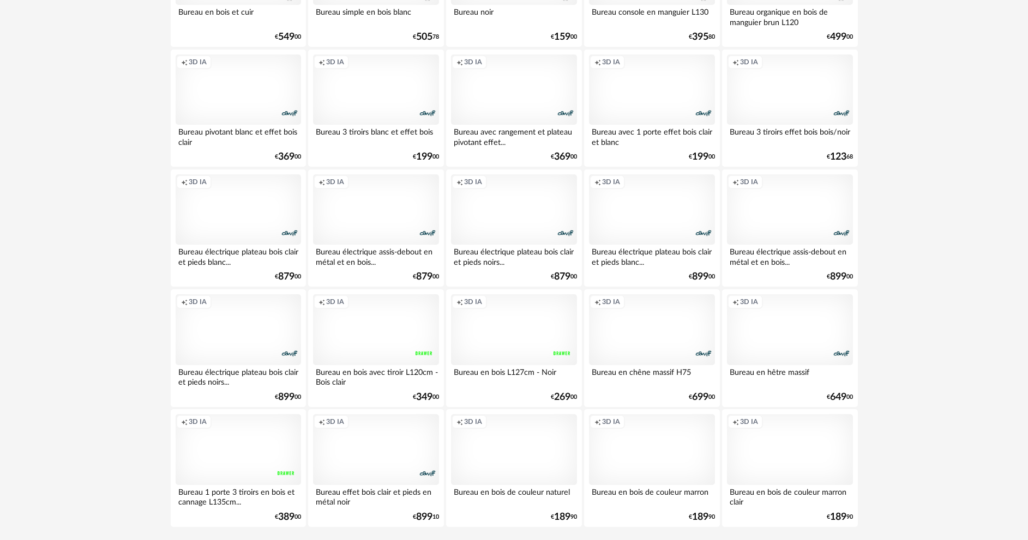
scroll to position [2088, 0]
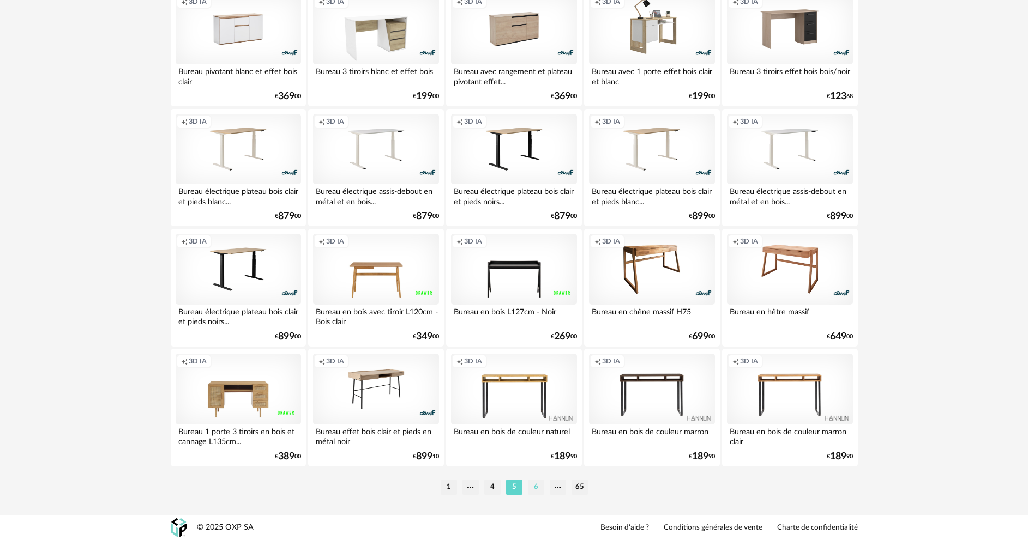
click at [535, 492] on li "6" at bounding box center [536, 487] width 16 height 15
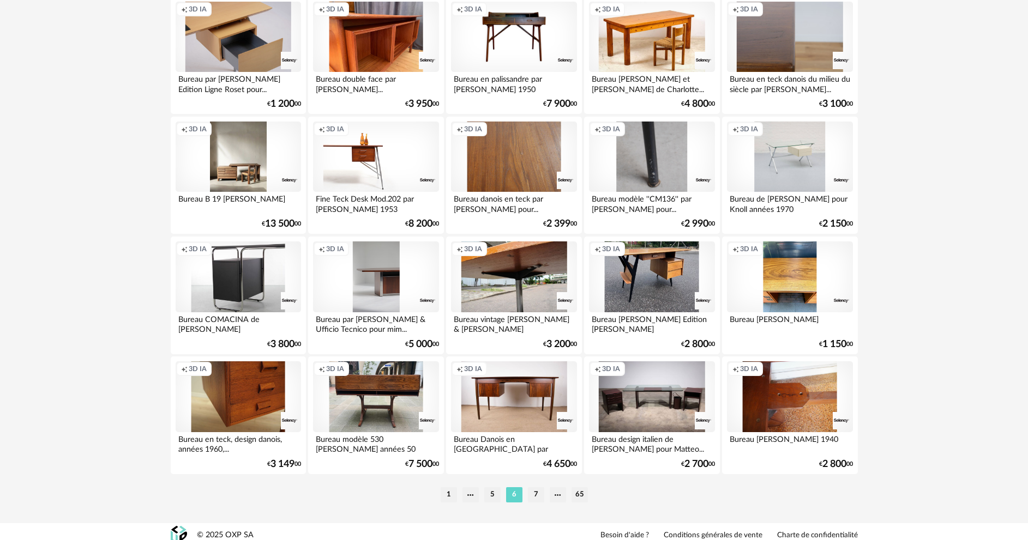
scroll to position [2088, 0]
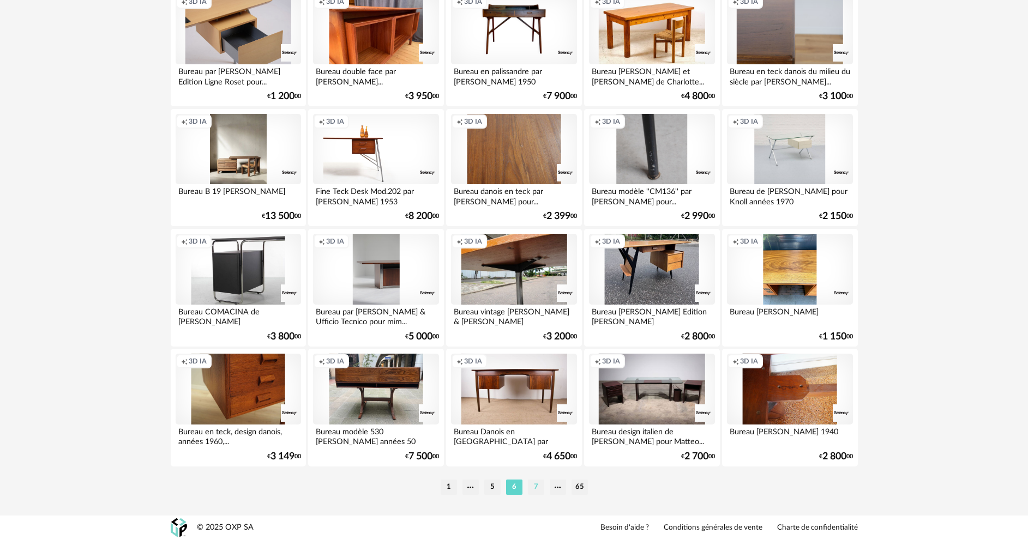
click at [536, 491] on li "7" at bounding box center [536, 487] width 16 height 15
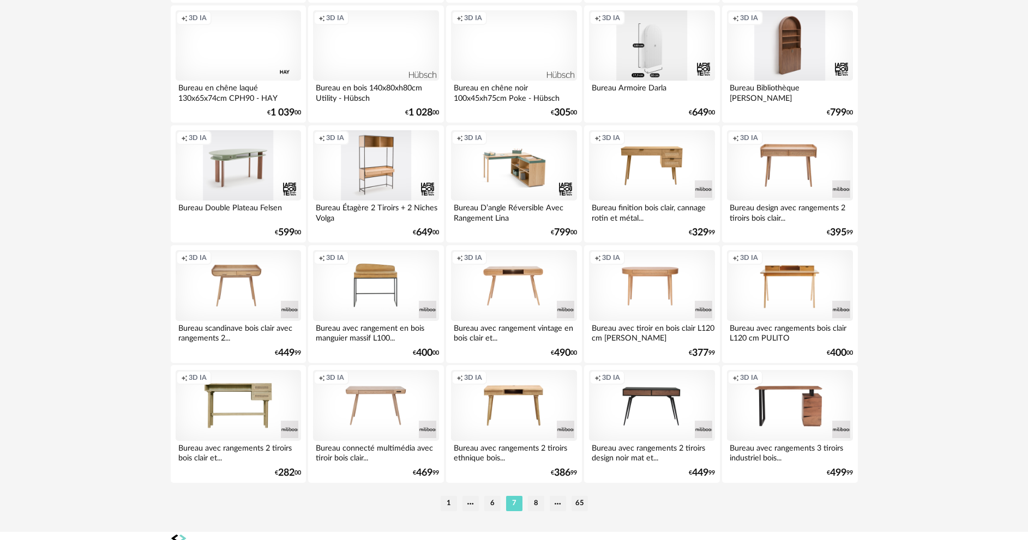
scroll to position [2088, 0]
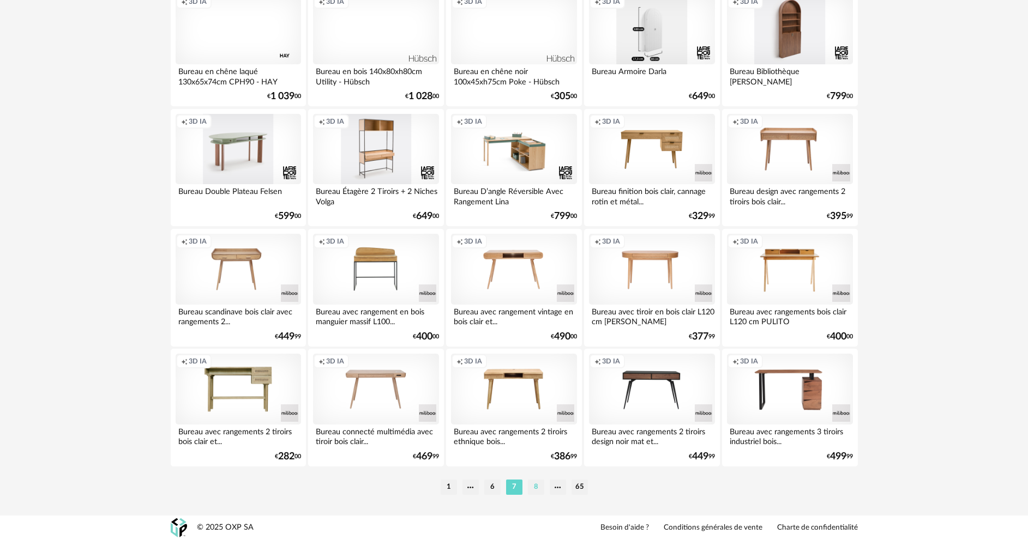
click at [540, 487] on li "8" at bounding box center [536, 487] width 16 height 15
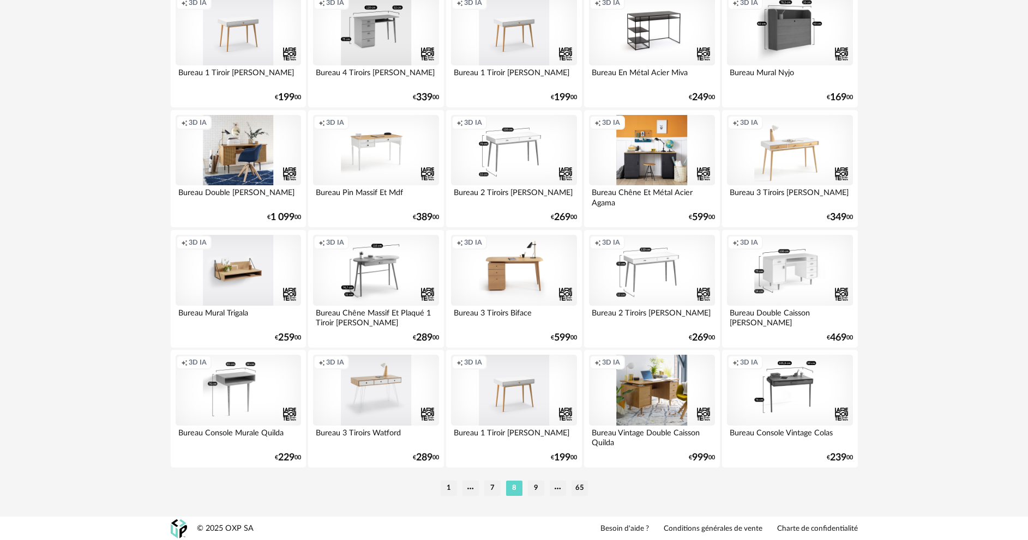
scroll to position [2088, 0]
click at [543, 490] on li "9" at bounding box center [536, 487] width 16 height 15
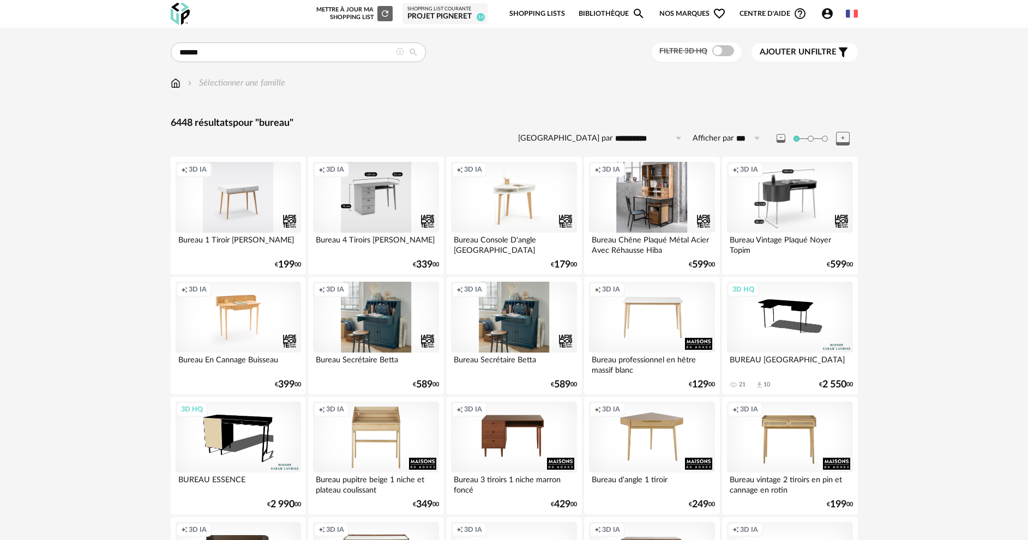
click at [670, 210] on div "Creation icon 3D IA" at bounding box center [651, 197] width 125 height 71
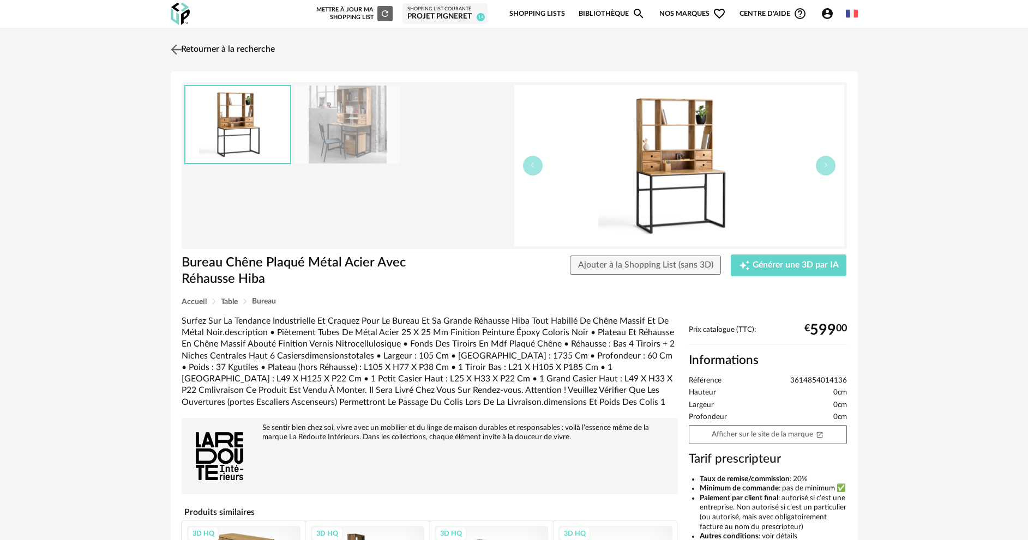
click at [177, 54] on img at bounding box center [176, 49] width 16 height 16
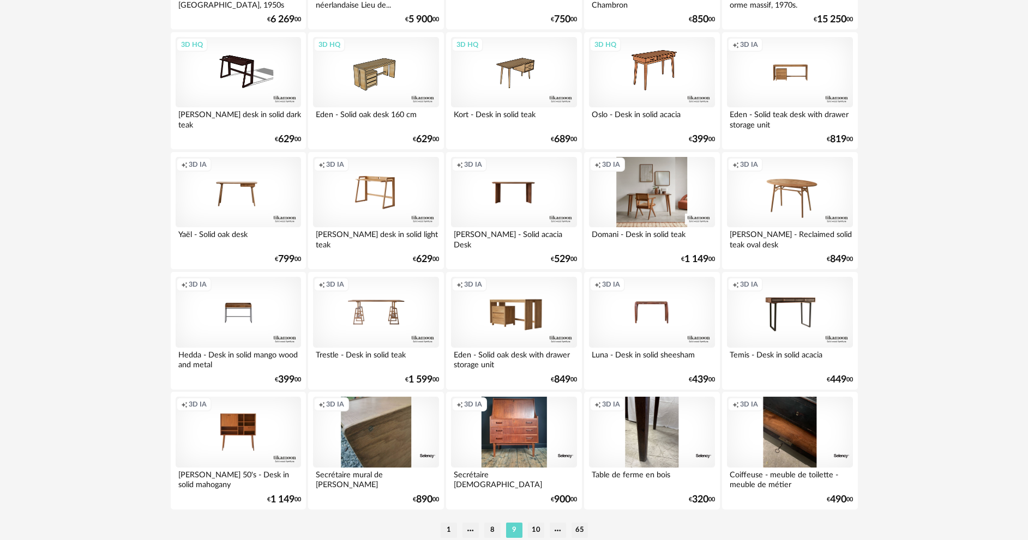
scroll to position [2088, 0]
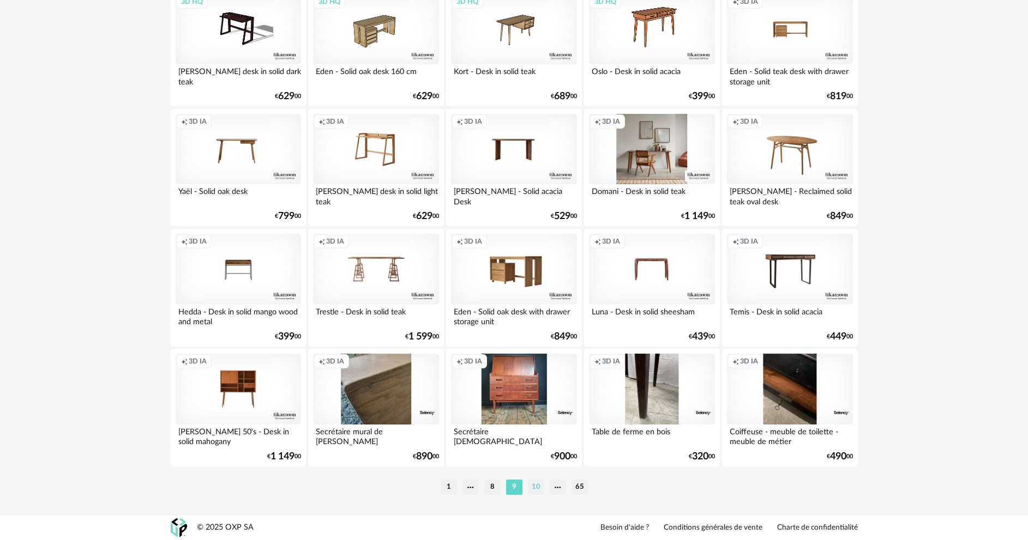
click at [531, 484] on li "10" at bounding box center [536, 487] width 16 height 15
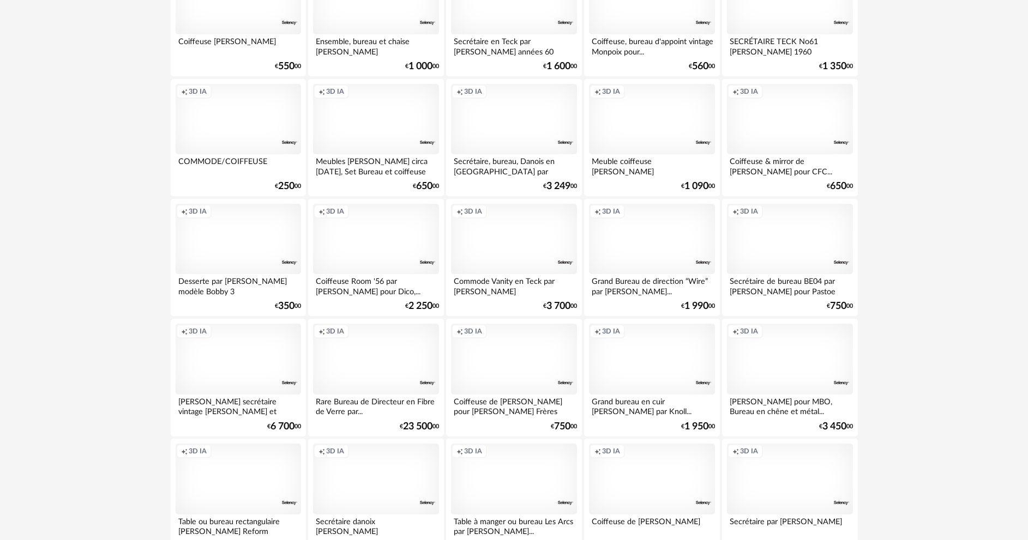
scroll to position [2072, 0]
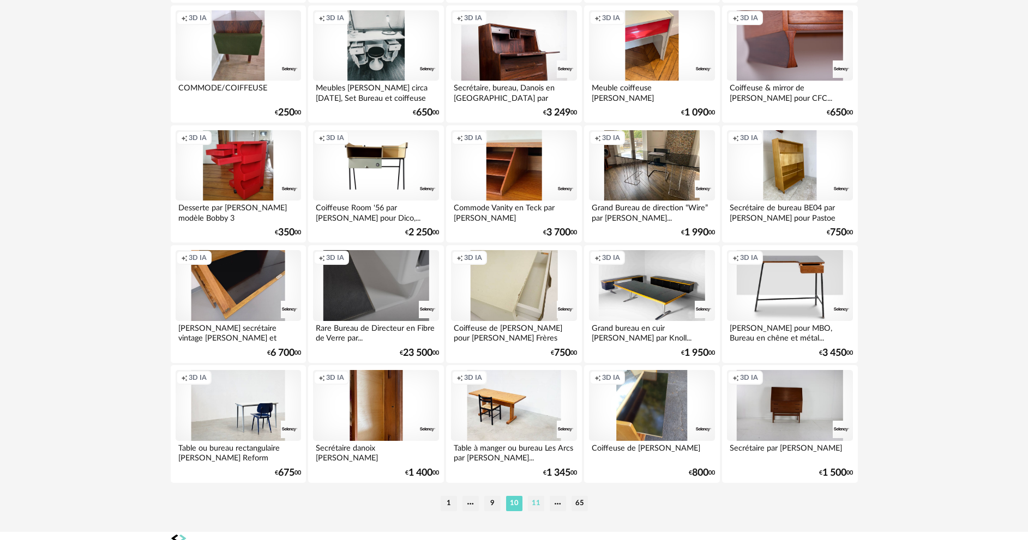
click at [529, 505] on li "11" at bounding box center [536, 503] width 16 height 15
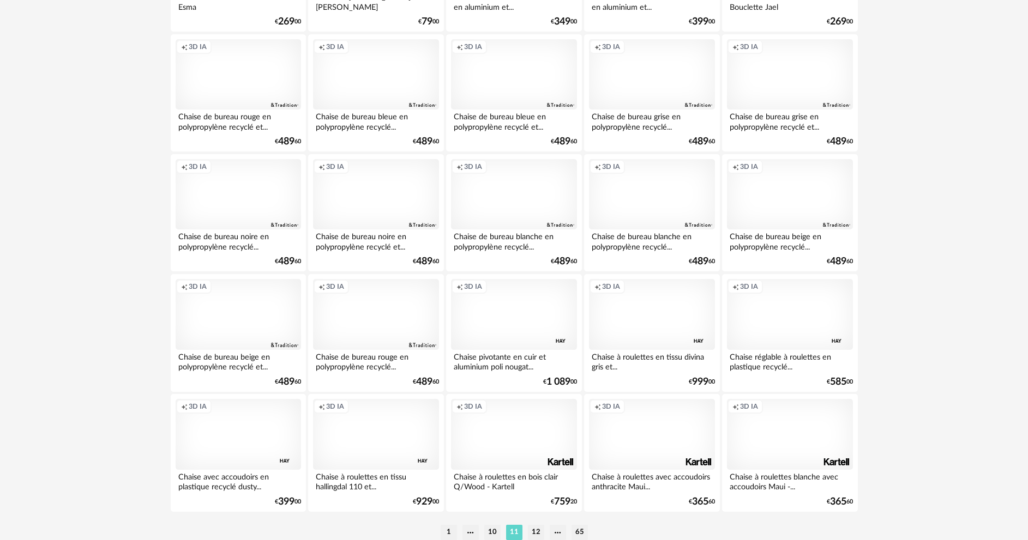
scroll to position [2088, 0]
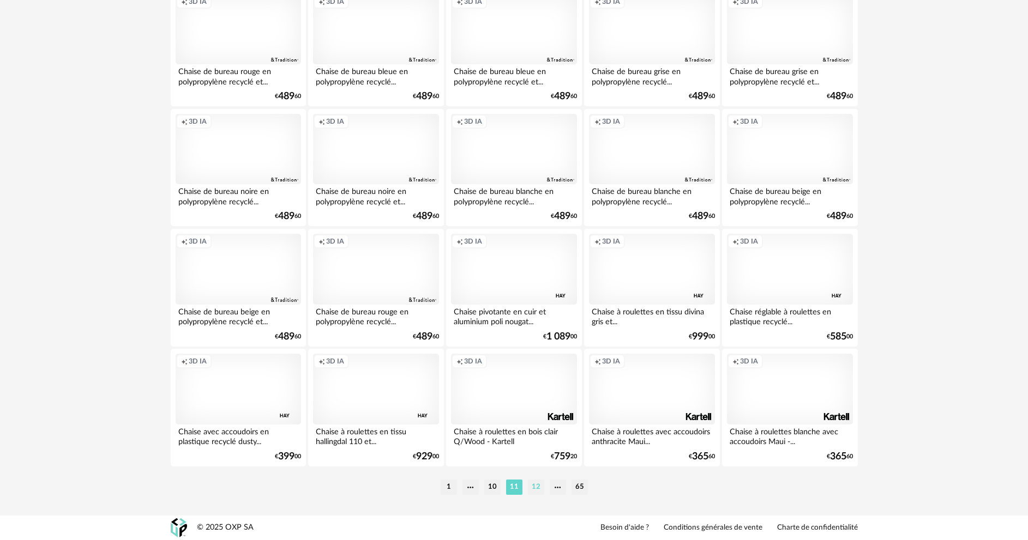
click at [534, 483] on li "12" at bounding box center [536, 487] width 16 height 15
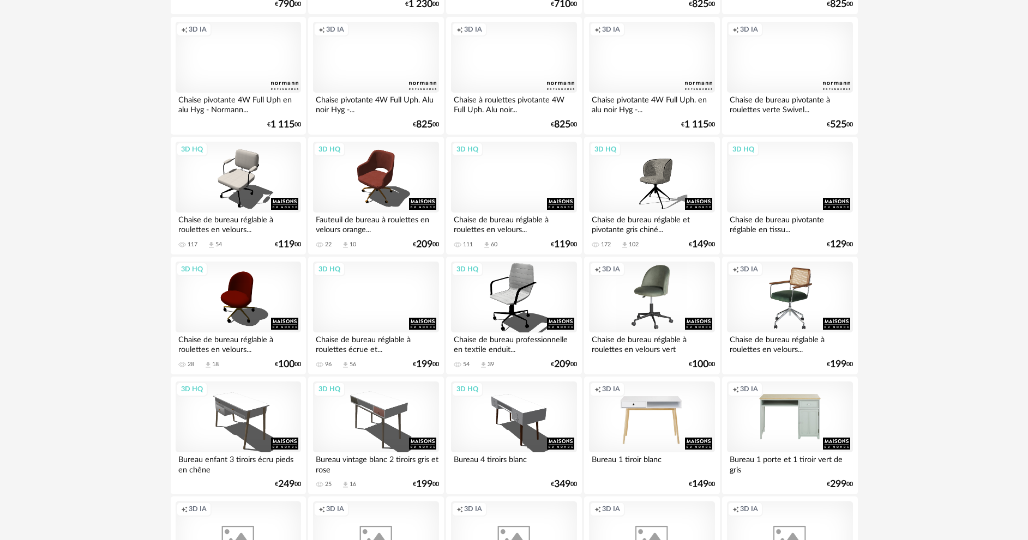
scroll to position [981, 0]
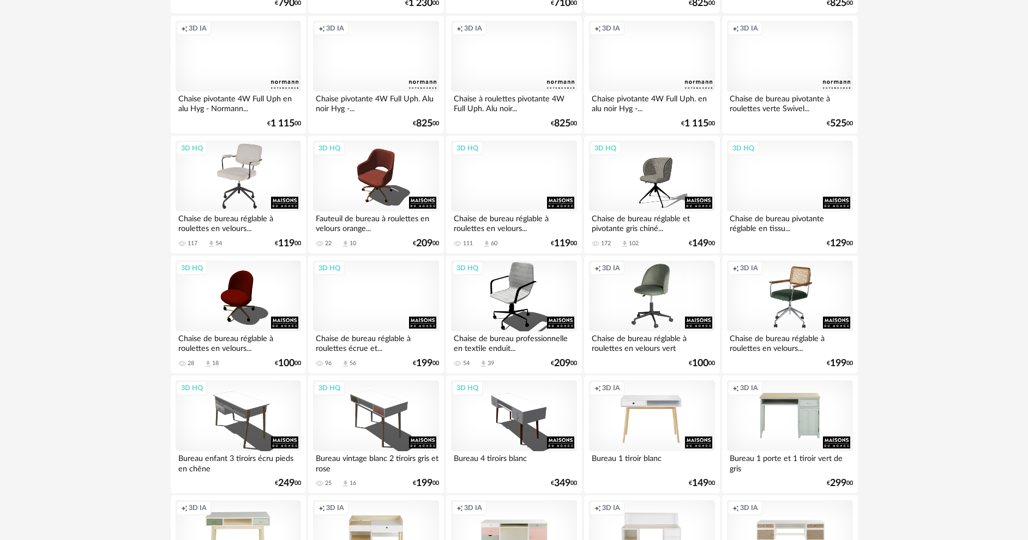
click at [264, 178] on div "3D HQ" at bounding box center [238, 176] width 125 height 71
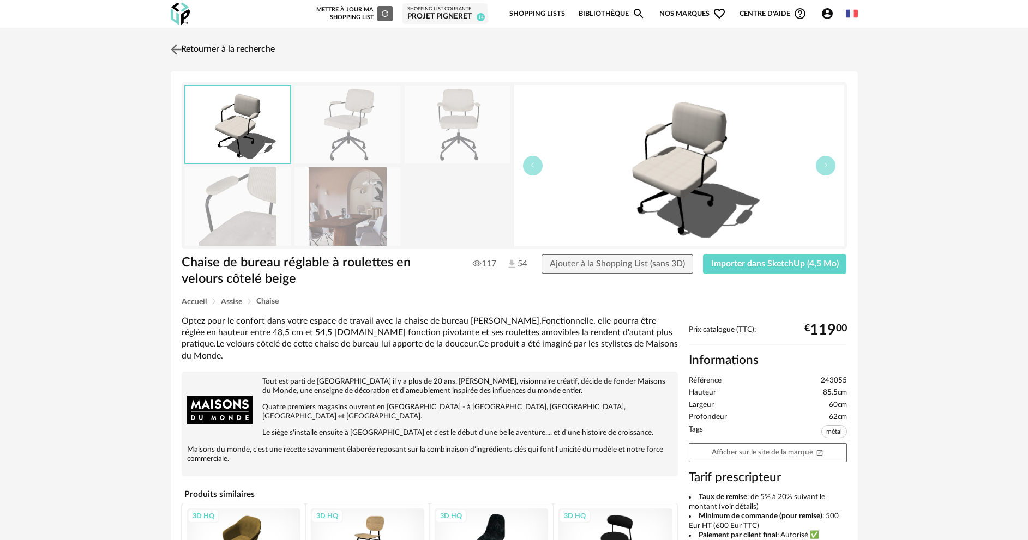
click at [178, 52] on img at bounding box center [176, 49] width 16 height 16
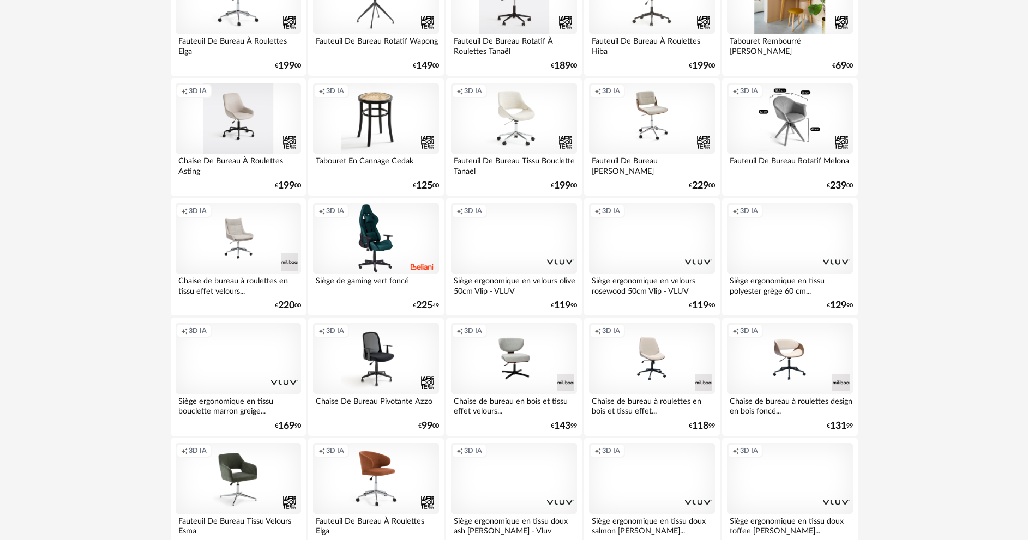
scroll to position [2088, 0]
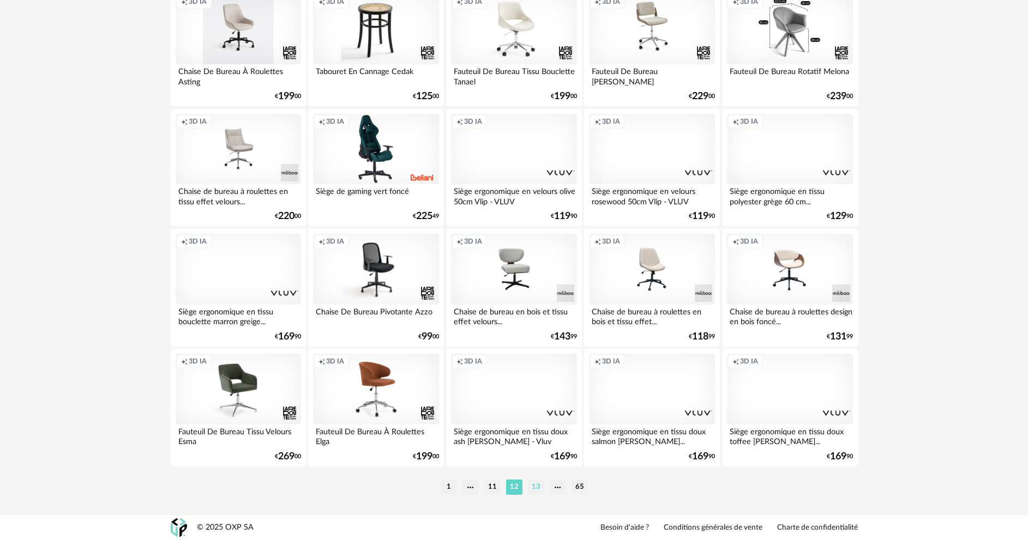
click at [540, 486] on li "13" at bounding box center [536, 487] width 16 height 15
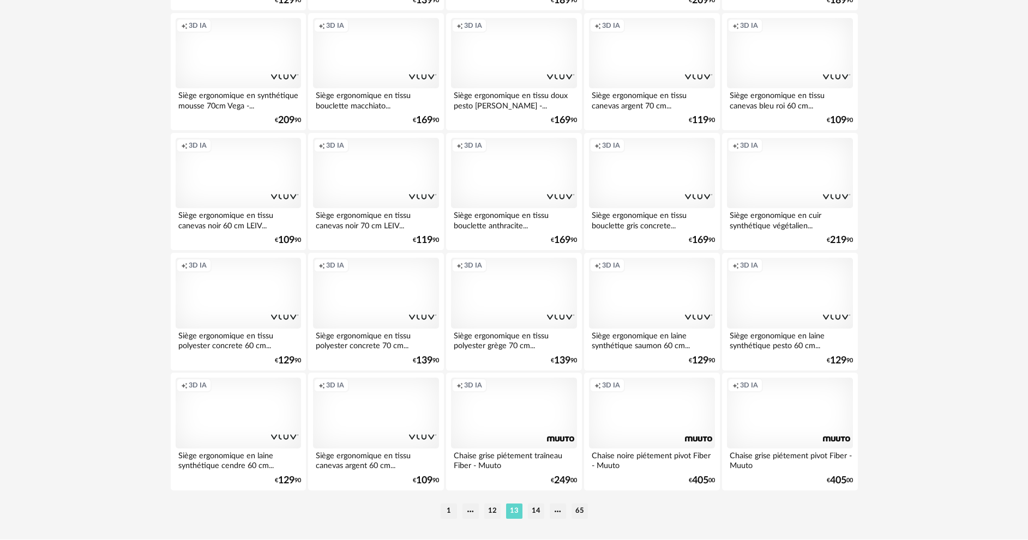
scroll to position [2088, 0]
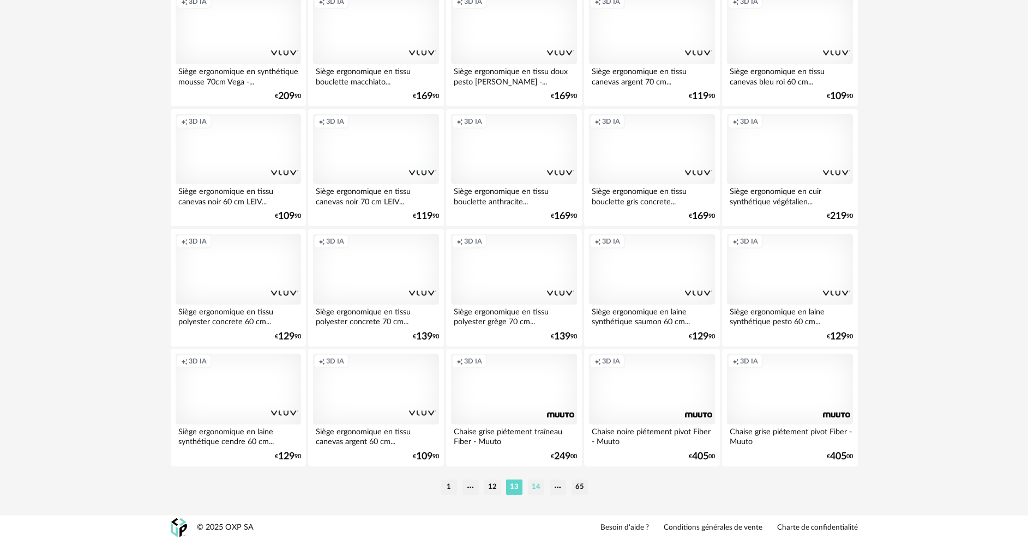
click at [537, 483] on li "14" at bounding box center [536, 487] width 16 height 15
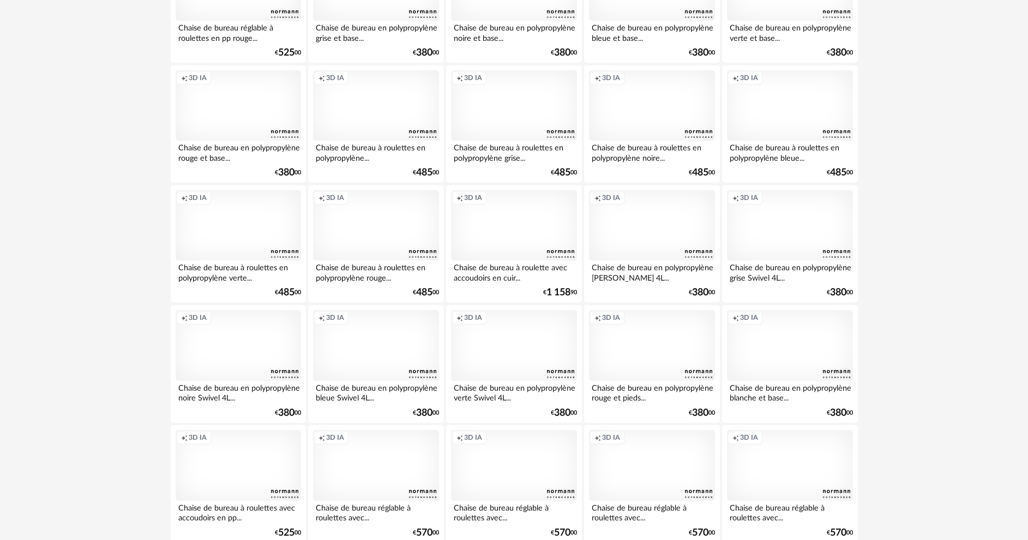
scroll to position [2088, 0]
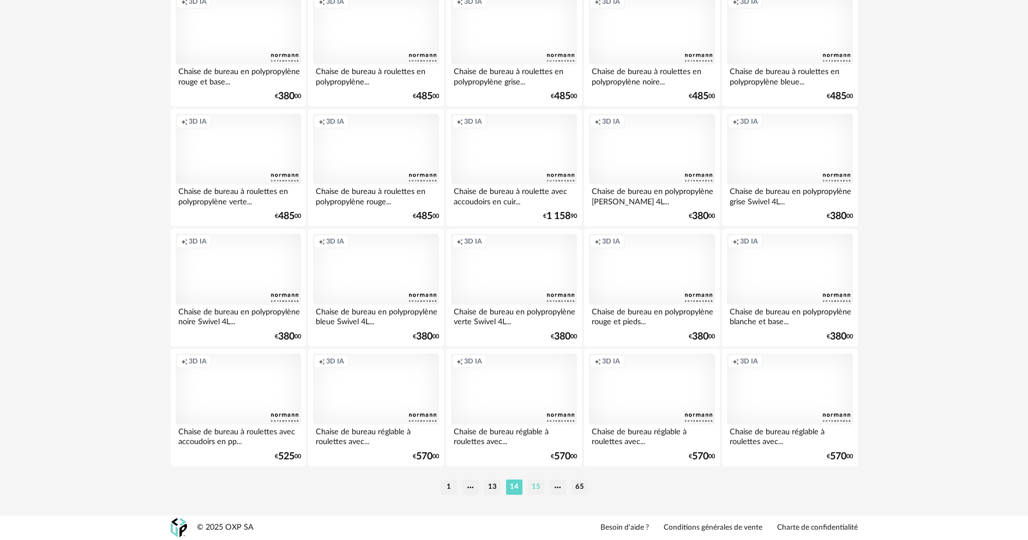
click at [537, 481] on li "15" at bounding box center [536, 487] width 16 height 15
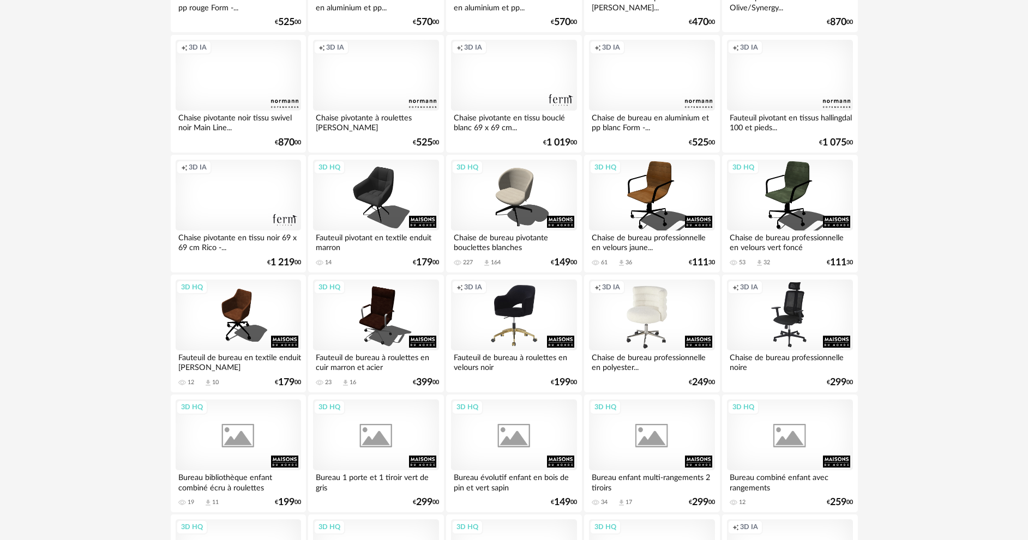
scroll to position [981, 0]
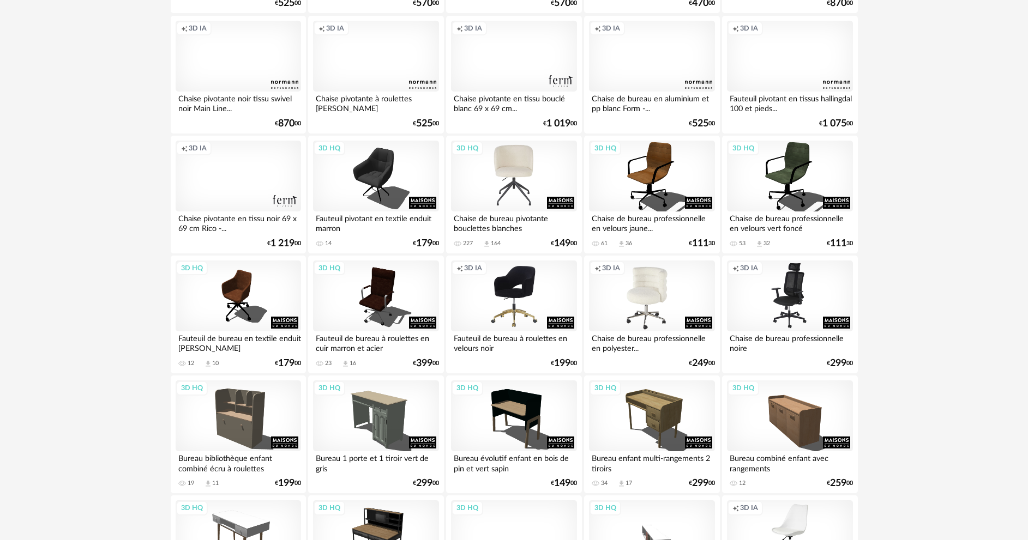
click at [548, 184] on div "3D HQ" at bounding box center [513, 176] width 125 height 71
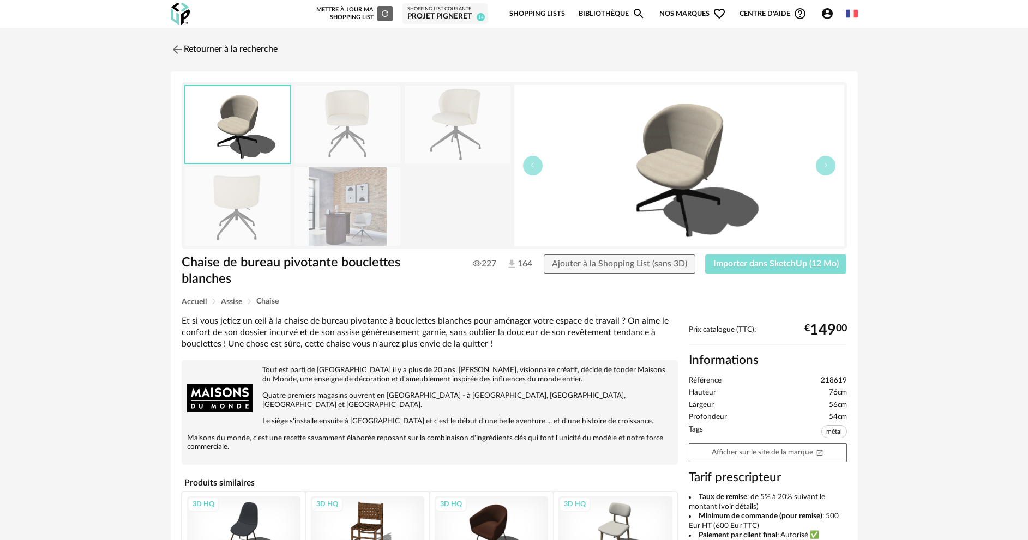
click at [785, 261] on span "Importer dans SketchUp (12 Mo)" at bounding box center [775, 264] width 125 height 9
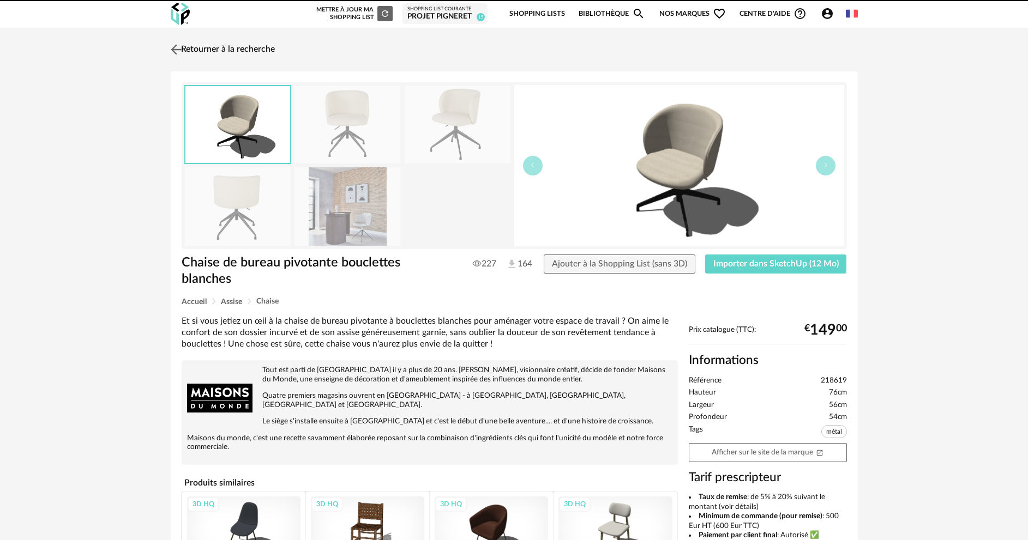
click at [178, 46] on img at bounding box center [176, 49] width 16 height 16
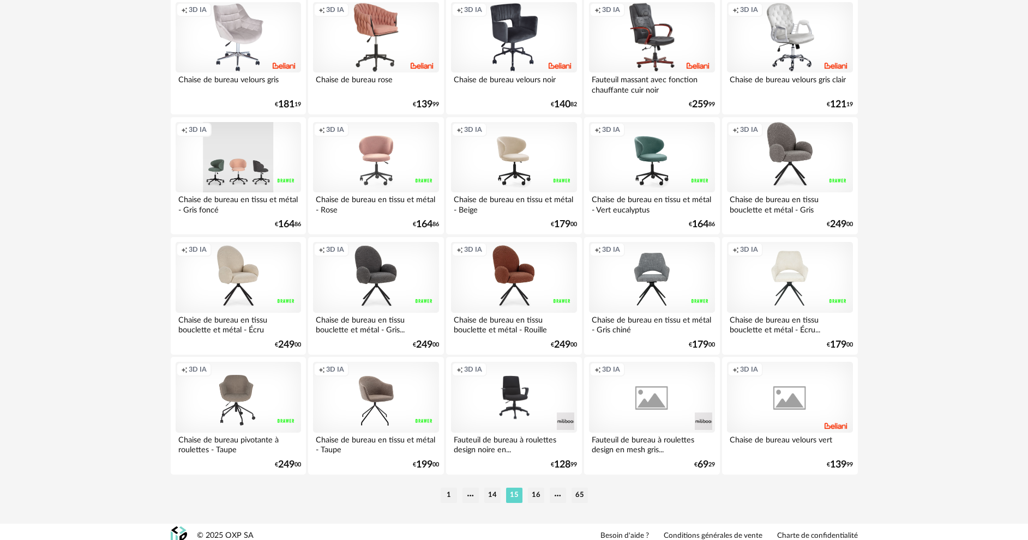
scroll to position [2088, 0]
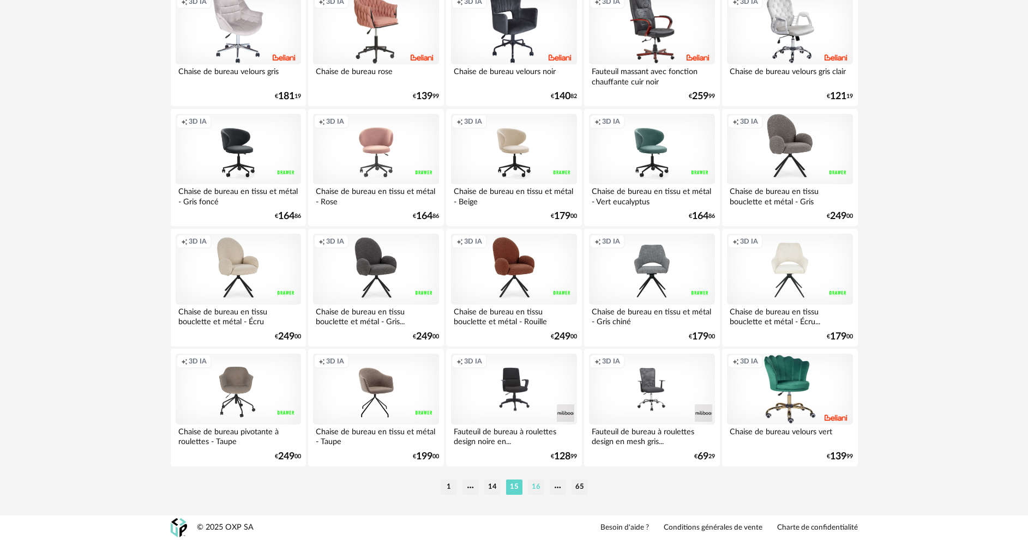
click at [537, 487] on li "16" at bounding box center [536, 487] width 16 height 15
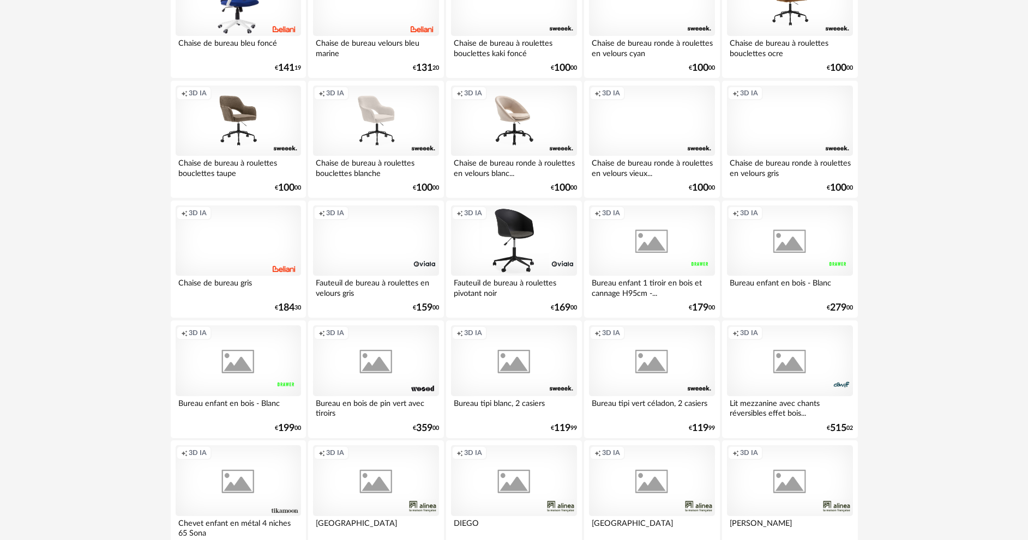
scroll to position [2088, 0]
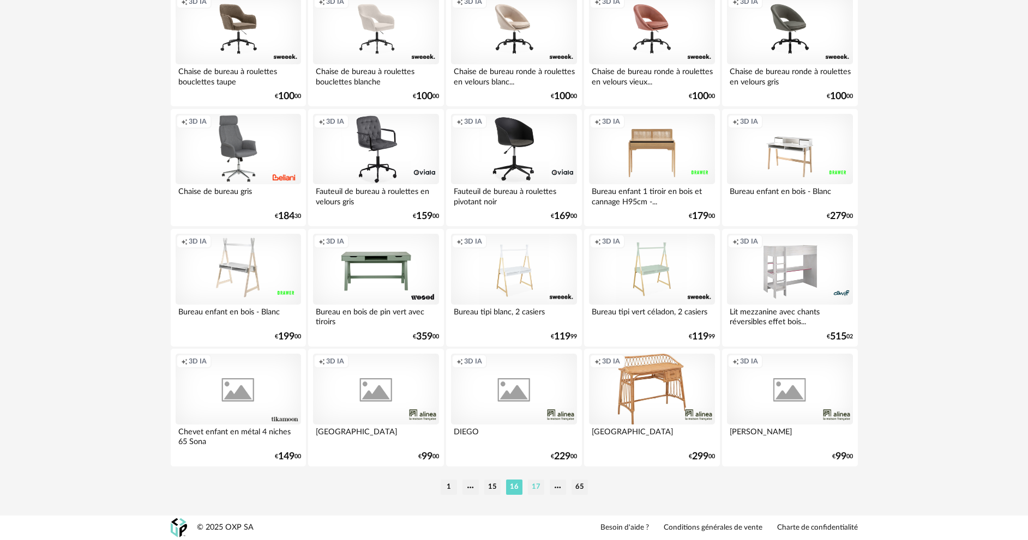
click at [532, 487] on li "17" at bounding box center [536, 487] width 16 height 15
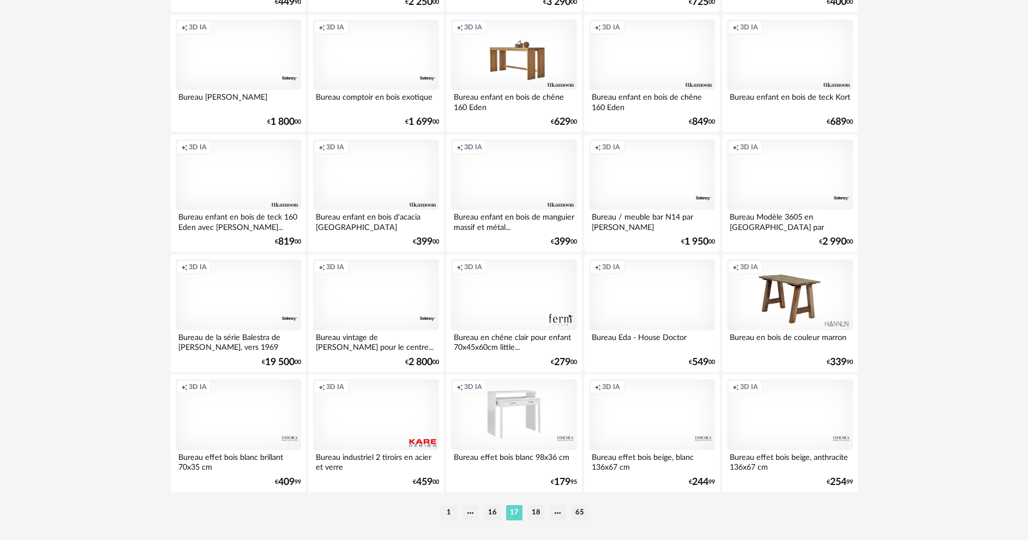
scroll to position [2088, 0]
